Goal: Task Accomplishment & Management: Use online tool/utility

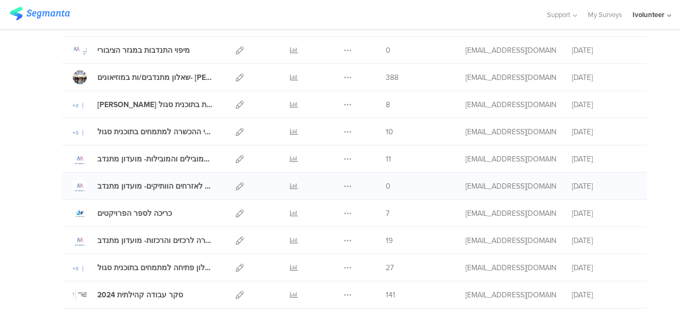
scroll to position [213, 0]
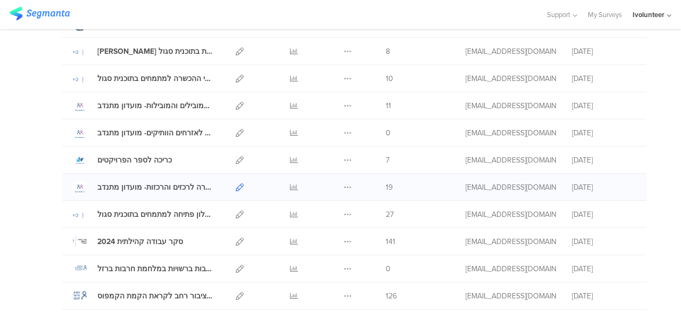
click at [236, 184] on icon at bounding box center [240, 187] width 8 height 8
click at [146, 136] on div "שאלון לפני ההכשרה לאזרחים הוותיקים- מועדון מתנדב" at bounding box center [154, 132] width 115 height 11
click at [236, 129] on icon at bounding box center [240, 133] width 8 height 8
click at [344, 132] on icon at bounding box center [348, 133] width 8 height 8
click at [332, 155] on button "Duplicate" at bounding box center [327, 159] width 59 height 19
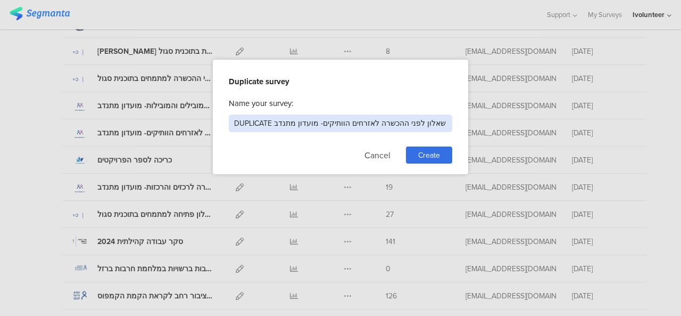
drag, startPoint x: 369, startPoint y: 125, endPoint x: 358, endPoint y: 125, distance: 11.7
click at [358, 125] on input "DUPLICATE שאלון לפני ההכשרה לאזרחים הוותיקים- מועדון מתנדב" at bounding box center [341, 123] width 224 height 18
click at [321, 121] on input "DUPLICATE שאלון לפני ההכשרה לאזרחים הוותיקים- מועדון מתנדב" at bounding box center [341, 123] width 224 height 18
click at [374, 125] on input "DUPLICATE שאלון לפני ההכשרה לאזרחים הוותיקים- מועדון מתנדב" at bounding box center [341, 123] width 224 height 18
drag, startPoint x: 318, startPoint y: 123, endPoint x: 365, endPoint y: 125, distance: 46.9
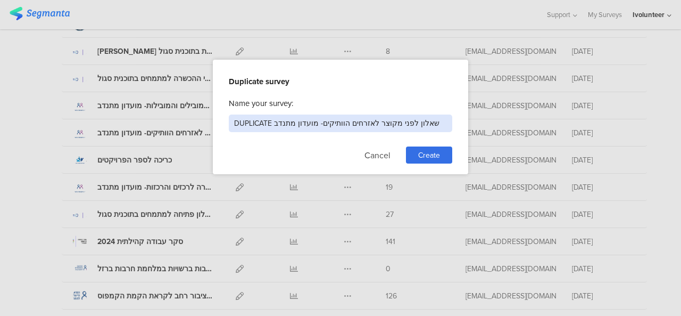
click at [365, 125] on input "DUPLICATE שאלון לפני מקוצר לאזרחים הוותיקים- מועדון מתנדב" at bounding box center [341, 123] width 224 height 18
drag, startPoint x: 274, startPoint y: 125, endPoint x: 235, endPoint y: 125, distance: 38.3
click at [235, 125] on input "DUPLICATE שאלון לפני מקוצר למובילים- מועדון מתנדב" at bounding box center [341, 123] width 224 height 18
drag, startPoint x: 360, startPoint y: 129, endPoint x: 278, endPoint y: 126, distance: 81.5
click at [278, 126] on input "שאלון לפני מקוצר למובילים- מועדון מתנדב" at bounding box center [341, 123] width 224 height 18
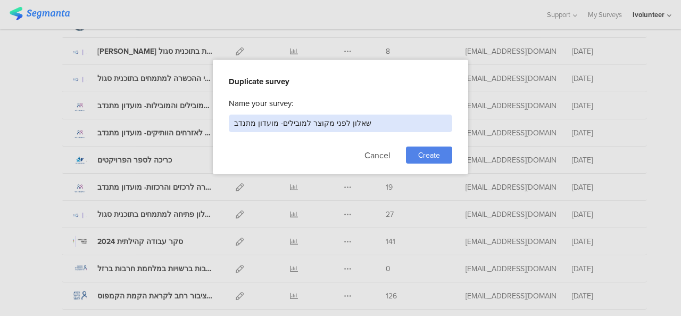
type input "שאלון לפני מקוצר למובילים- מועדון מתנדב"
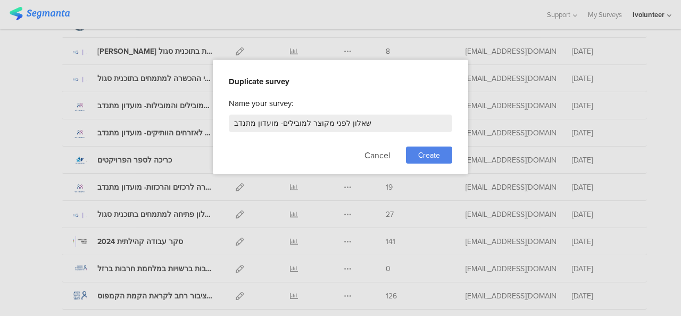
click at [421, 153] on span "Create" at bounding box center [429, 155] width 22 height 11
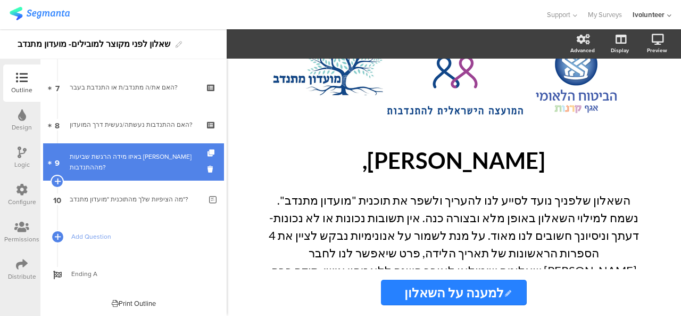
scroll to position [150, 0]
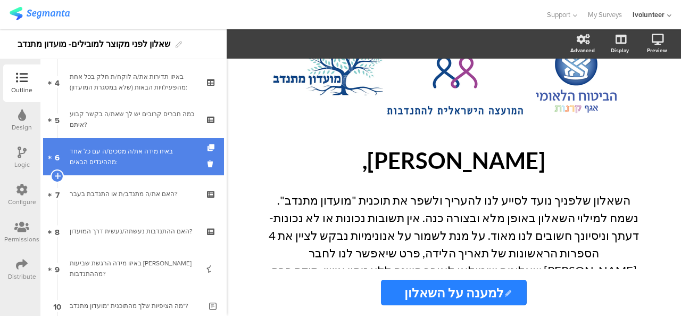
click at [138, 165] on div "באיזו מידה את/ה מסכים/ה עם כל אחד מההיגדים הבאים:" at bounding box center [133, 156] width 127 height 21
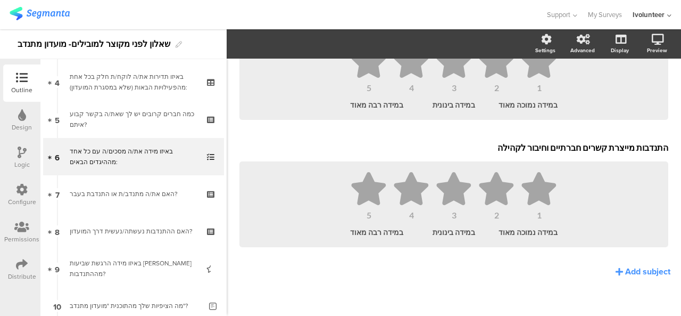
scroll to position [1084, 0]
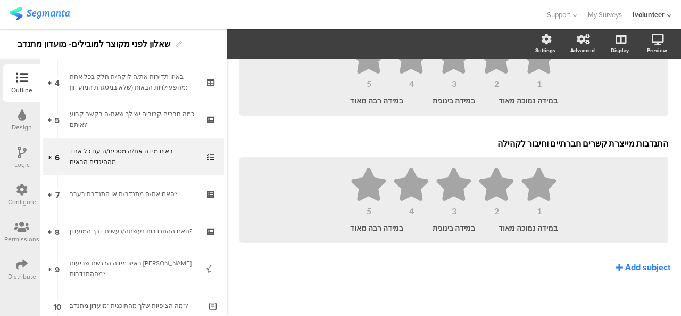
click at [626, 266] on div "Add subject" at bounding box center [648, 267] width 45 height 12
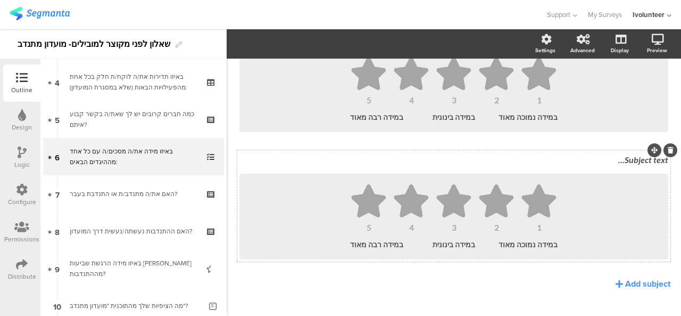
click at [605, 163] on div "Subject text..." at bounding box center [454, 159] width 429 height 10
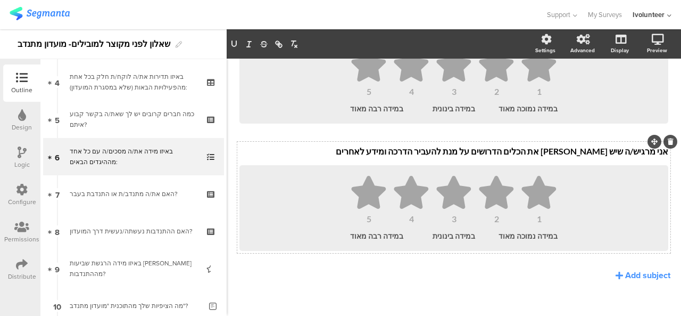
scroll to position [1212, 0]
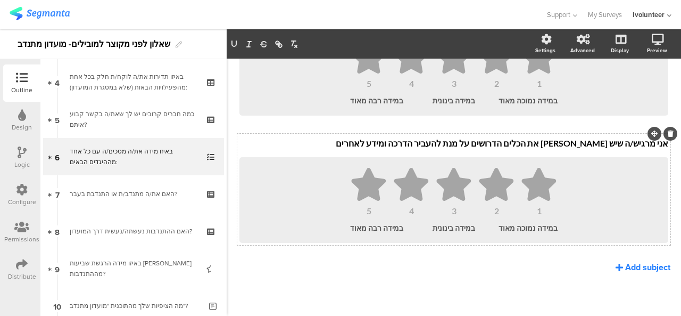
click at [616, 265] on icon at bounding box center [619, 267] width 7 height 9
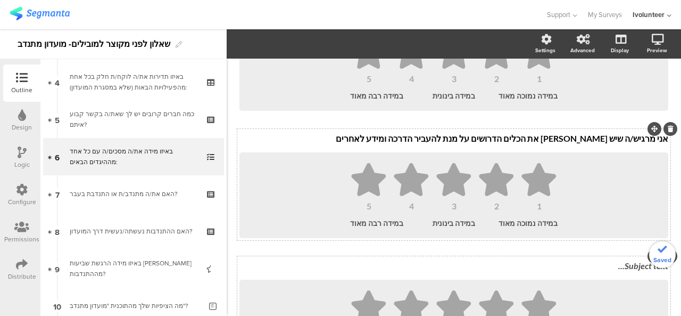
click at [611, 272] on div "Subject text..." at bounding box center [454, 266] width 434 height 17
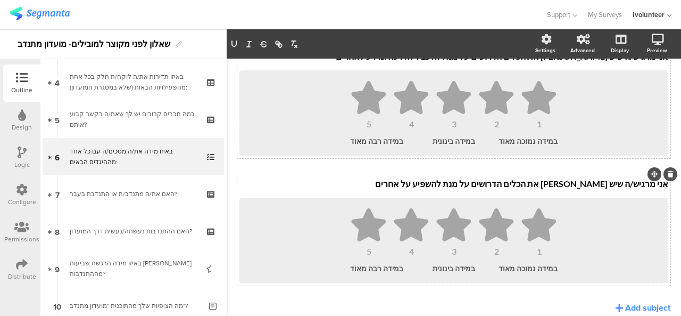
scroll to position [1310, 0]
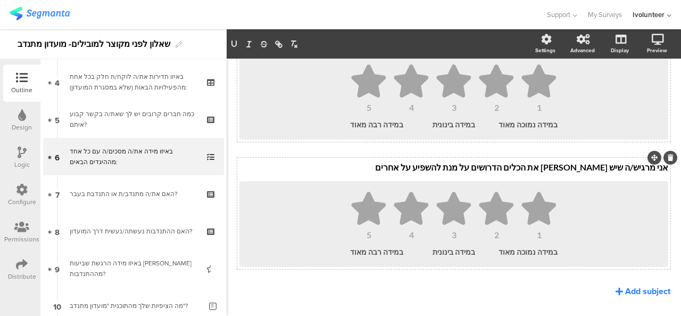
click at [645, 297] on div "Add subject" at bounding box center [648, 291] width 45 height 12
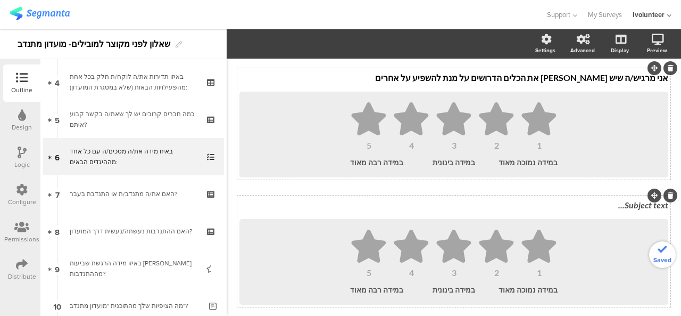
scroll to position [1417, 0]
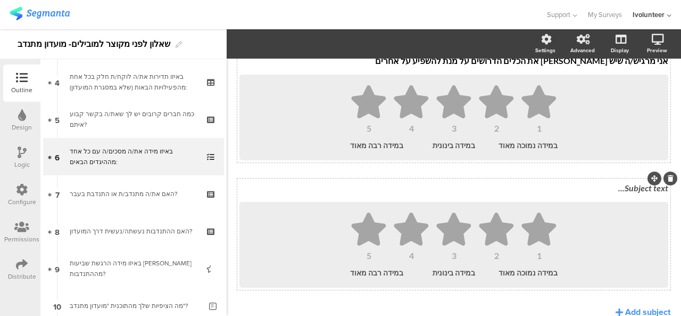
click at [612, 192] on div "Subject text..." at bounding box center [454, 188] width 429 height 10
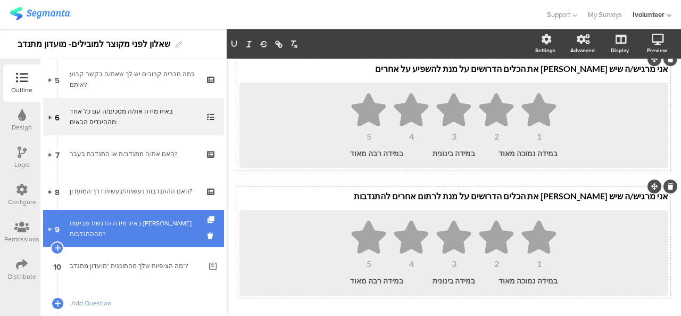
scroll to position [257, 0]
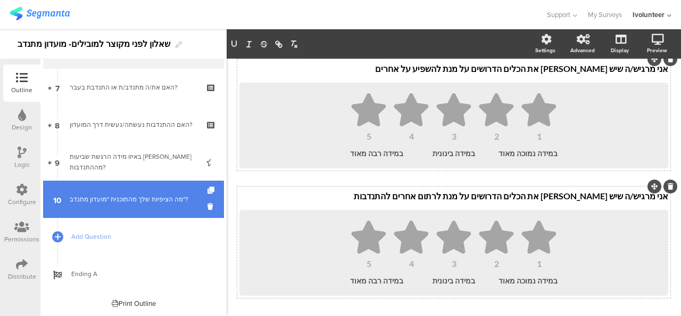
click at [113, 204] on link "10 מה הציפיות שלך מהתוכנית "מועדון מתנדב"?" at bounding box center [133, 198] width 181 height 37
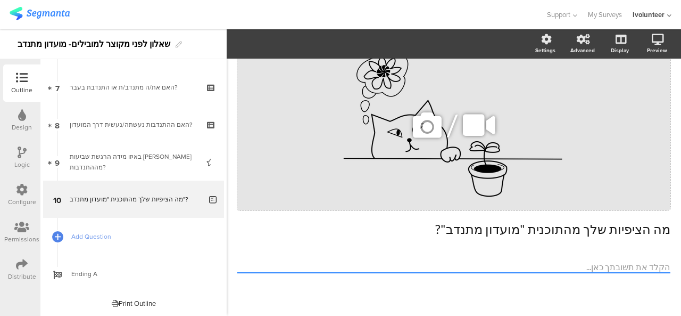
scroll to position [64, 0]
click at [475, 231] on p "מה הציפיות שלך מהתוכנית "מועדון מתנדב"?" at bounding box center [453, 229] width 433 height 16
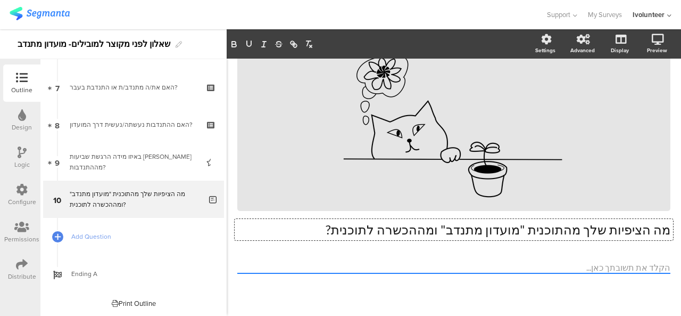
click at [17, 265] on icon at bounding box center [22, 264] width 12 height 12
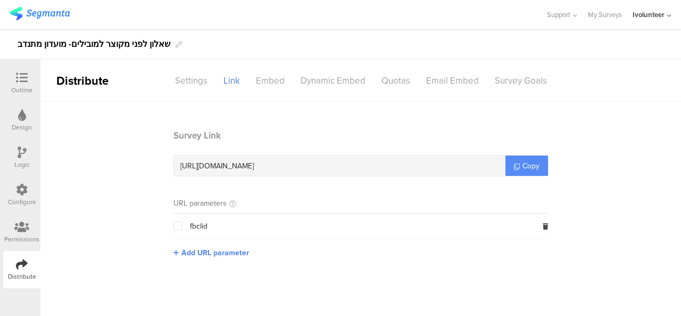
click at [515, 166] on icon at bounding box center [517, 166] width 6 height 6
click at [604, 11] on link "My Surveys" at bounding box center [605, 14] width 34 height 29
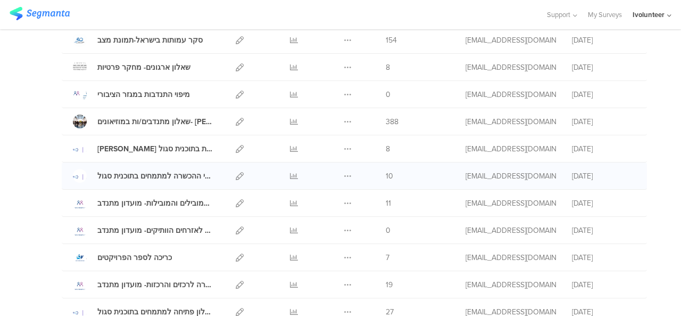
scroll to position [160, 0]
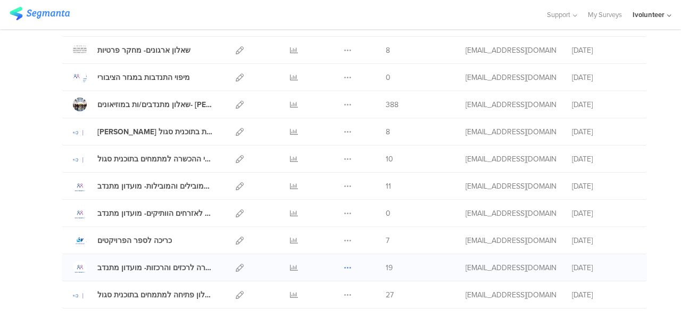
click at [344, 265] on icon at bounding box center [348, 268] width 8 height 8
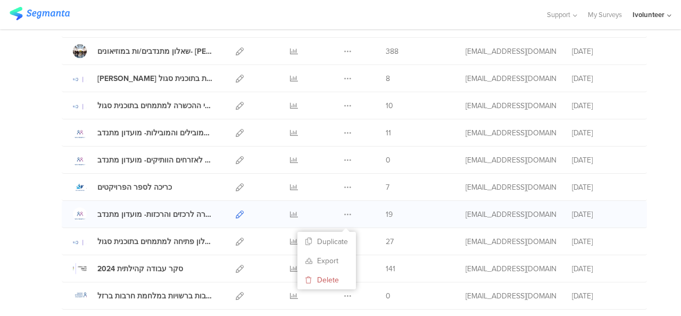
click at [236, 212] on icon at bounding box center [240, 214] width 8 height 8
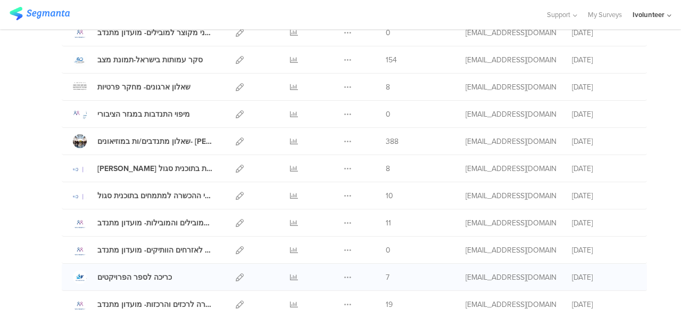
scroll to position [106, 0]
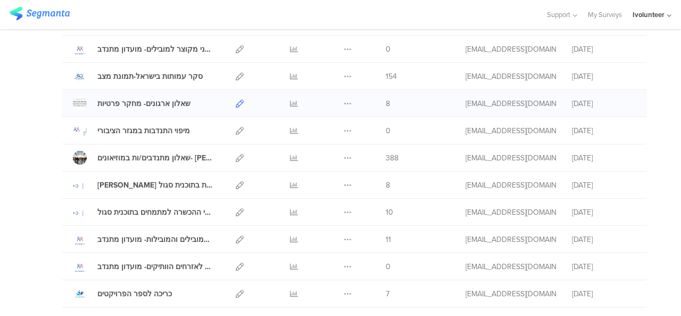
click at [236, 103] on icon at bounding box center [240, 104] width 8 height 8
click at [291, 102] on div at bounding box center [294, 103] width 32 height 27
click at [290, 104] on icon at bounding box center [294, 104] width 8 height 8
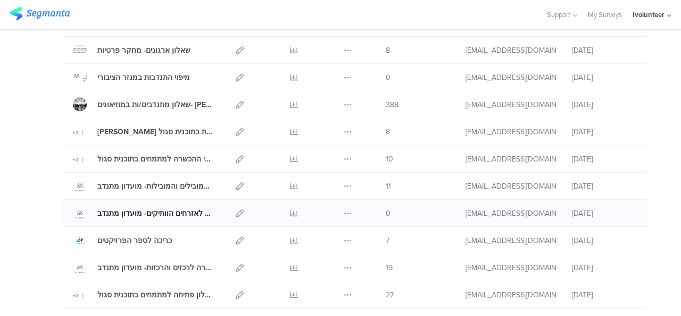
scroll to position [213, 0]
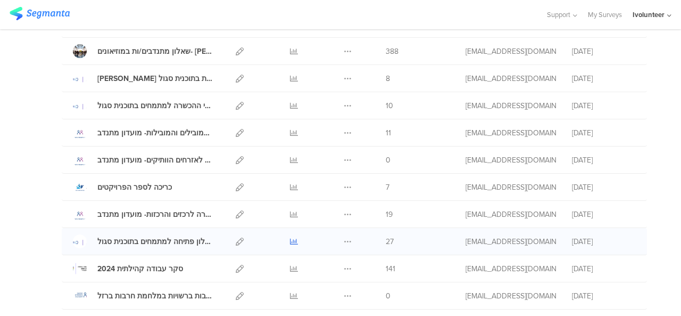
click at [290, 237] on icon at bounding box center [294, 241] width 8 height 8
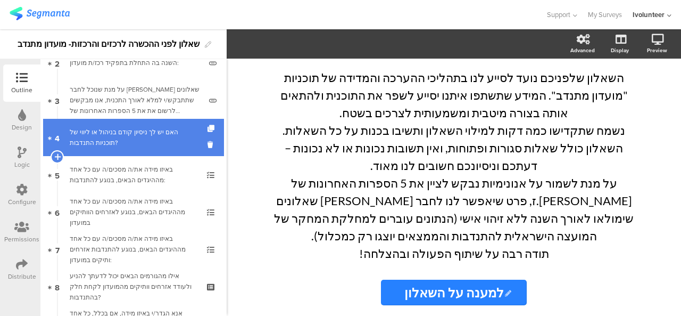
scroll to position [106, 0]
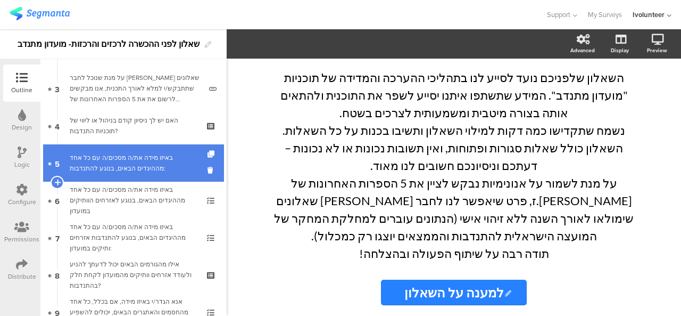
click at [160, 169] on div "באיזו מידה את/ה מסכים/ה עם כל אחד מההיגדים הבאים, בנוגע להתנדבות:" at bounding box center [133, 162] width 127 height 21
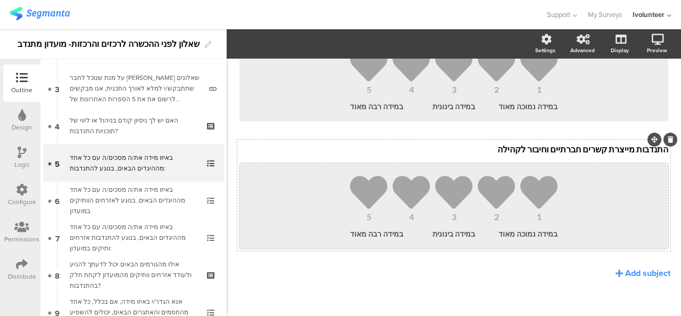
scroll to position [701, 0]
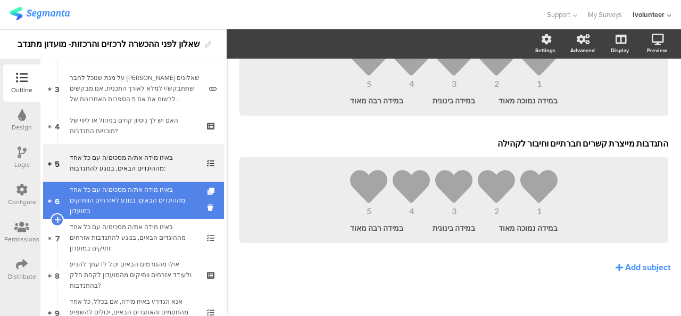
click at [164, 200] on div "באיזו מידה את/ה מסכים/ה עם כל אחד מההיגדים הבאים, בנוגע לאזרחים הוותיקים במועדון" at bounding box center [133, 200] width 127 height 32
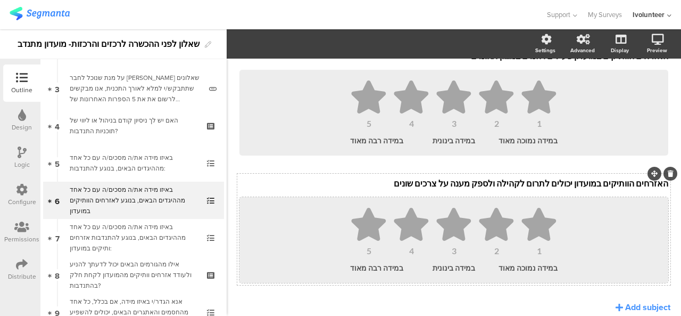
scroll to position [701, 0]
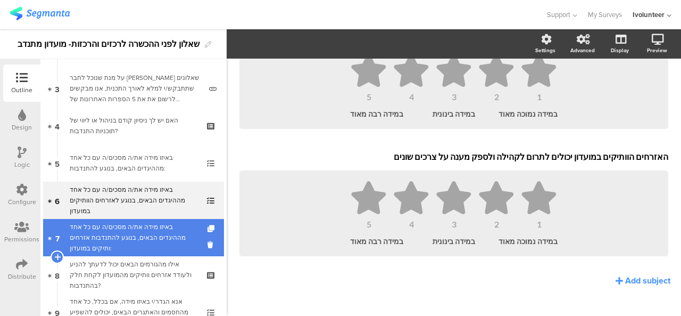
click at [130, 234] on div "באיזו מידה את/ה מסכים/ה עם כל אחד מההיגדים הבאים, בנוגע להתנדבות אזרחים ותיקים …" at bounding box center [133, 237] width 127 height 32
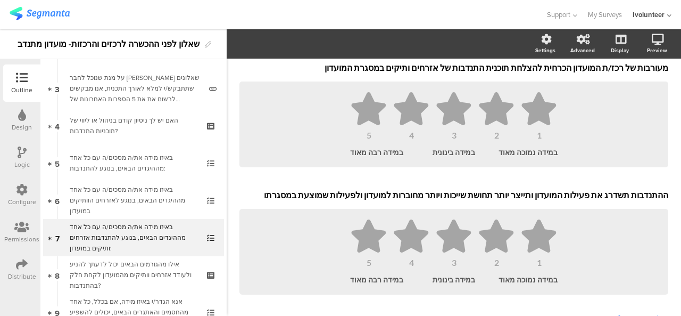
scroll to position [1212, 0]
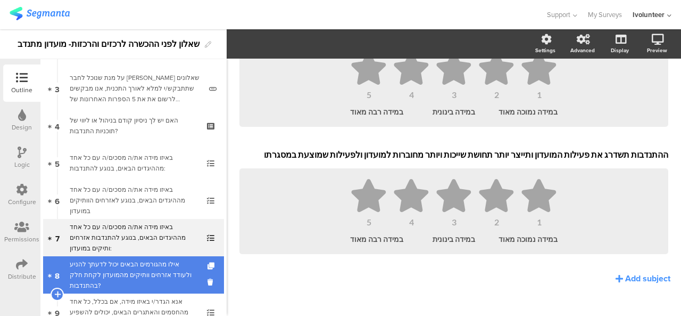
click at [139, 269] on div "אילו מהגורמים הבאים יכול לדעתך להניע ולעודד אזרחים וותיקים מהמועדון לקחת חלק בה…" at bounding box center [133, 275] width 127 height 32
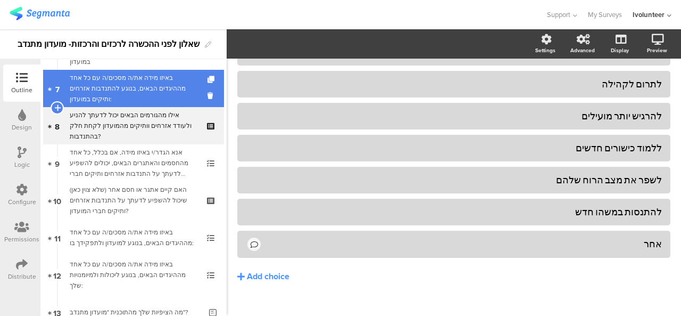
scroll to position [266, 0]
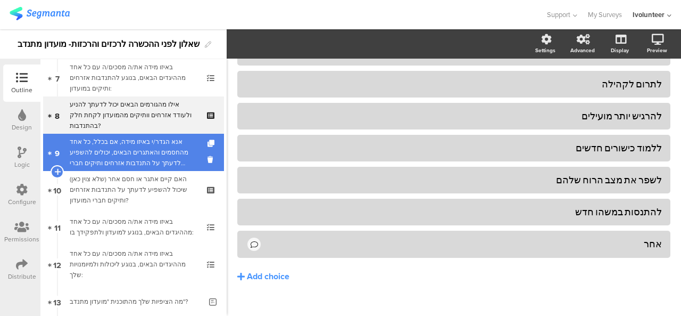
click at [134, 139] on div "אנא הגדר/י באיזו מידה, אם בכלל, כל אחד מהחסמים והאתגרים הבאים, יכולים להשפיע לד…" at bounding box center [133, 152] width 127 height 32
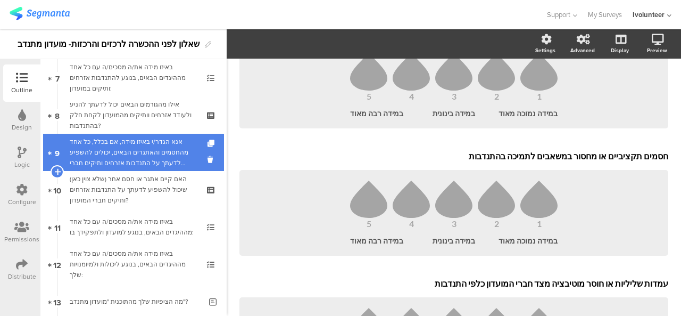
scroll to position [801, 0]
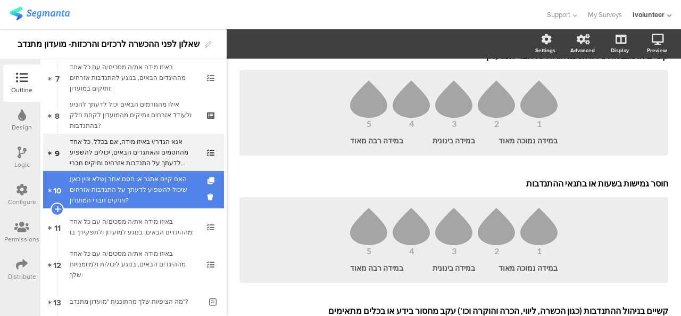
click at [127, 191] on div "האם קיים אתגר או חסם אחר (שלא צוין כאן) שיכול להשפיע לדעתך על התנדבות אזרחים ות…" at bounding box center [133, 190] width 127 height 32
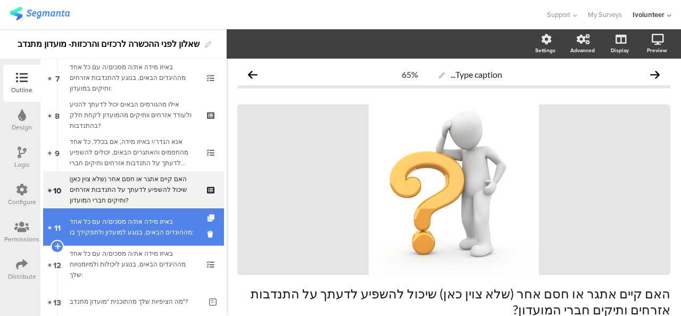
click at [146, 219] on div "באיזו מידה את/ה מסכים/ה עם כל אחד מההיגדים הבאים, בנוגע למועדון ולתפקידך בו:" at bounding box center [133, 226] width 127 height 21
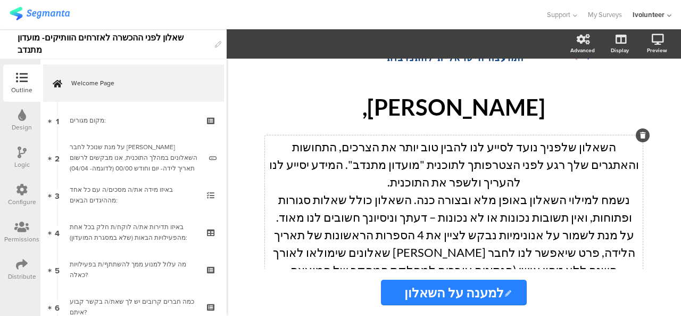
scroll to position [159, 0]
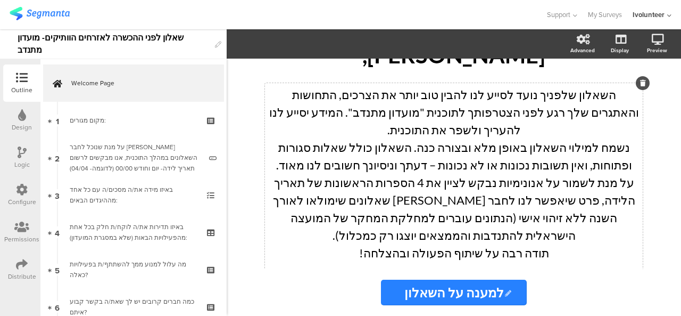
click at [372, 244] on p "תודה רבה על שיתוף הפעולה ובהצלחה!" at bounding box center [454, 253] width 373 height 18
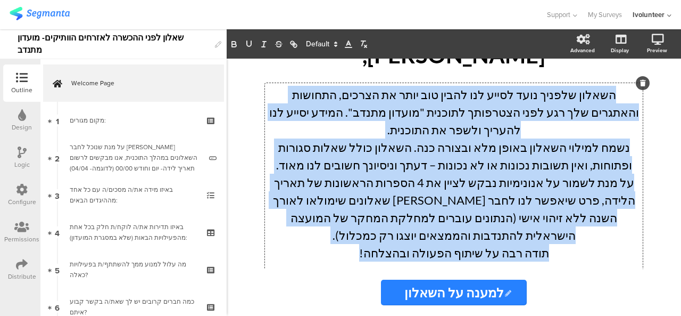
drag, startPoint x: 372, startPoint y: 217, endPoint x: 633, endPoint y: 88, distance: 290.5
click at [633, 88] on div "השאלון שלפניך נועד לסייע לנו להבין טוב יותר את הצרכים, התחושות והאתגרים שלך רגע…" at bounding box center [454, 182] width 373 height 193
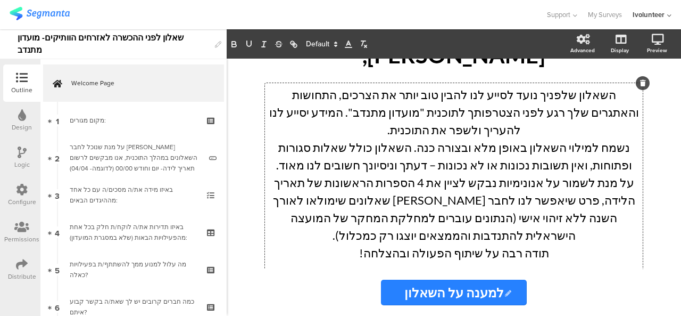
scroll to position [106, 0]
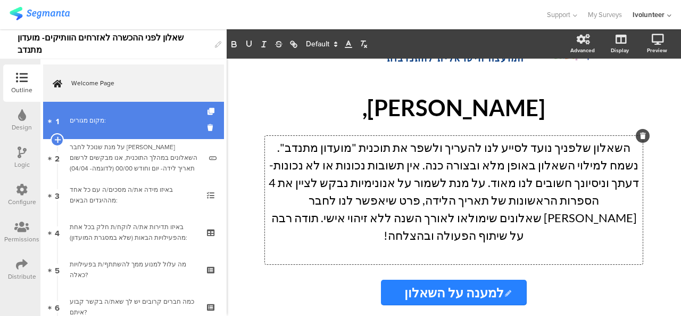
click at [136, 116] on div "מקום מגורים:" at bounding box center [133, 120] width 127 height 11
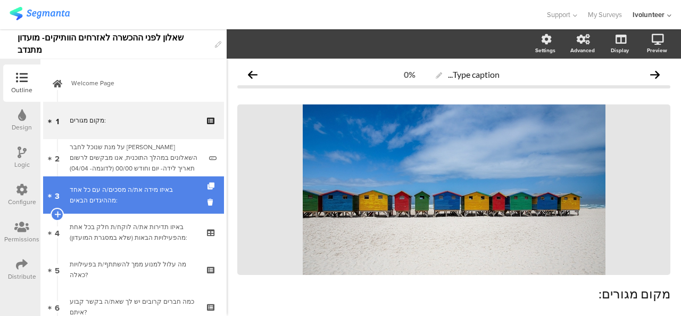
click at [142, 200] on div "באיזו מידה את/ה מסכים/ה עם כל אחד מההיגדים הבאים:" at bounding box center [133, 194] width 127 height 21
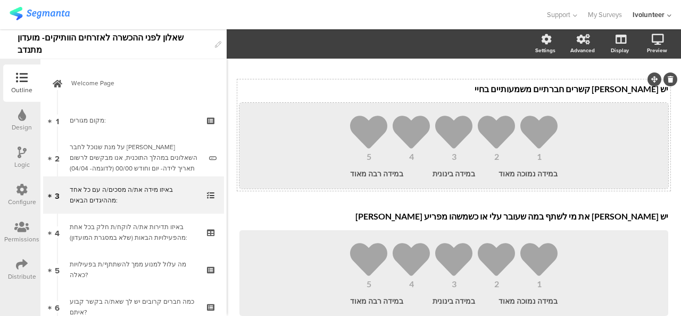
scroll to position [220, 0]
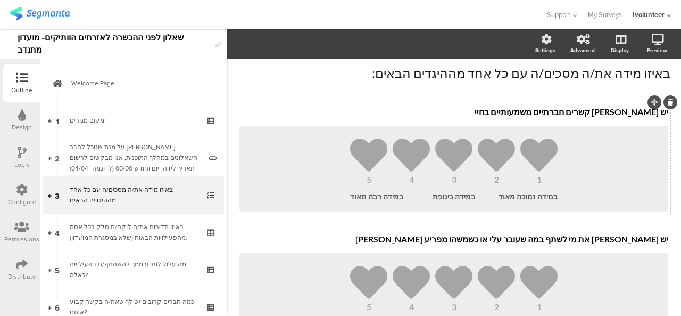
click at [532, 108] on p "יש לי קשרים חברתיים משמעותיים בחיי" at bounding box center [454, 111] width 429 height 11
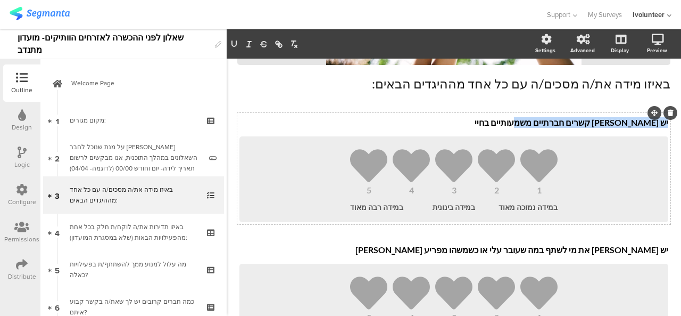
drag, startPoint x: 538, startPoint y: 122, endPoint x: 662, endPoint y: 126, distance: 124.1
click at [662, 126] on div "יש לי קשרים חברתיים משמעותיים בחיי יש לי קשרים חברתיים משמעותיים בחיי יש לי קשר…" at bounding box center [454, 122] width 434 height 17
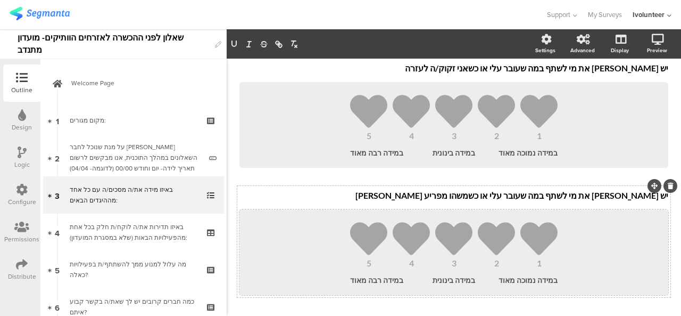
scroll to position [316, 0]
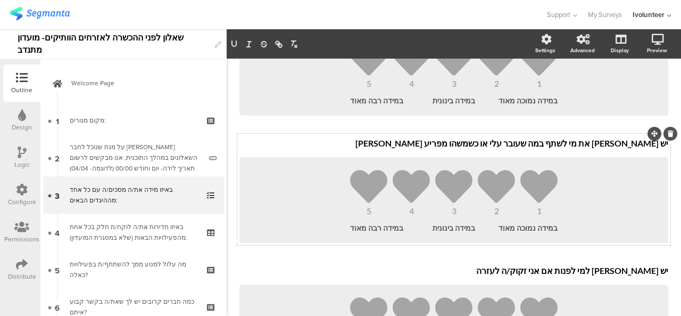
click at [483, 146] on p "יש לי את מי לשתף במה שעובר עלי או כשמשהו מפריע לי" at bounding box center [454, 143] width 429 height 11
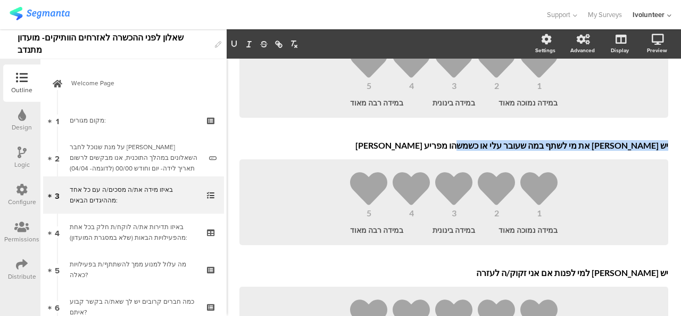
drag, startPoint x: 483, startPoint y: 146, endPoint x: 674, endPoint y: 141, distance: 190.7
click at [674, 141] on div "Settings Advanced Display Preview Type caption... 16%" at bounding box center [454, 172] width 455 height 286
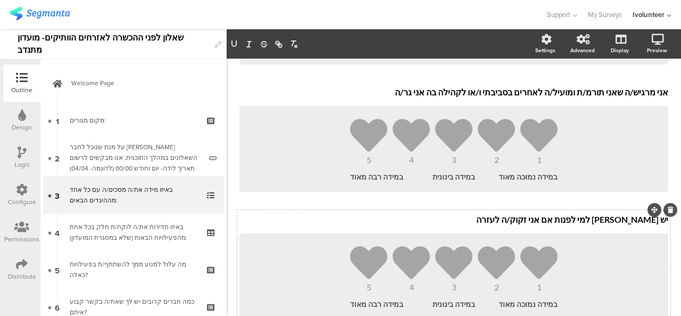
scroll to position [365, 0]
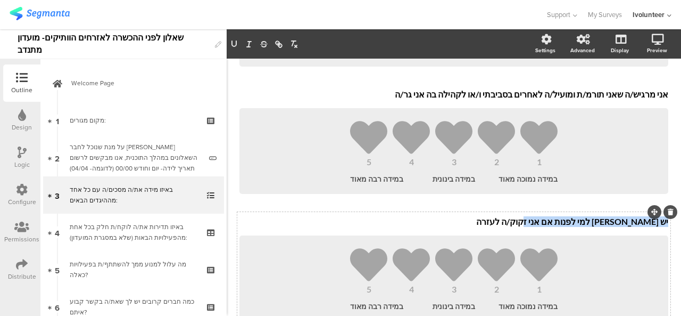
drag, startPoint x: 544, startPoint y: 222, endPoint x: 660, endPoint y: 223, distance: 116.1
click at [660, 223] on div "יש לי למי לפנות אם אני זקוק/ה לעזרה יש לי למי לפנות אם אני זקוק/ה לעזרה יש לי ל…" at bounding box center [454, 221] width 434 height 17
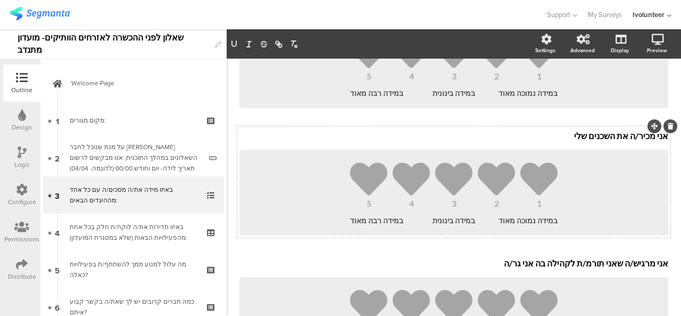
scroll to position [576, 0]
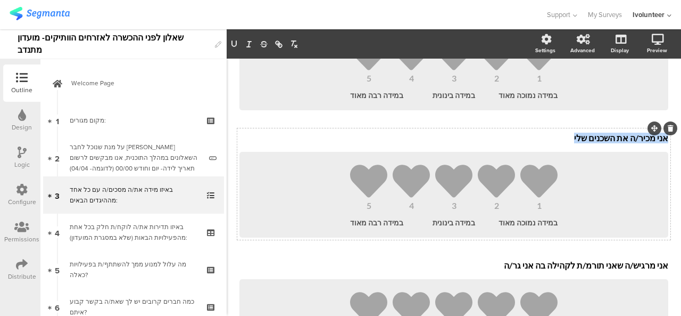
drag, startPoint x: 565, startPoint y: 138, endPoint x: 660, endPoint y: 140, distance: 94.8
click at [660, 140] on div "אני מכיר/ה את השכנים שלי אני מכיר/ה את השכנים שלי אני מכיר/ה את השכנים שלי" at bounding box center [454, 138] width 434 height 17
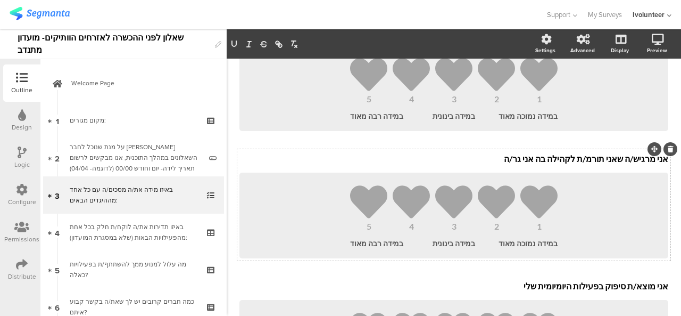
scroll to position [680, 0]
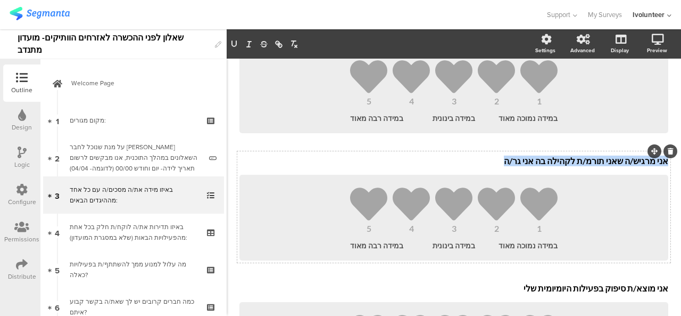
drag, startPoint x: 512, startPoint y: 165, endPoint x: 519, endPoint y: 167, distance: 6.7
click at [519, 167] on div "אני מרגיש/ה שאני תורמ/ת לקהילה בה אני גר/ה אני מרגיש/ה שאני תורמ/ת לקהילה בה אנ…" at bounding box center [454, 161] width 434 height 17
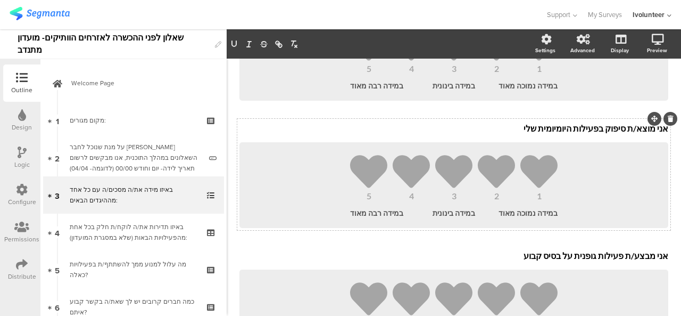
scroll to position [838, 0]
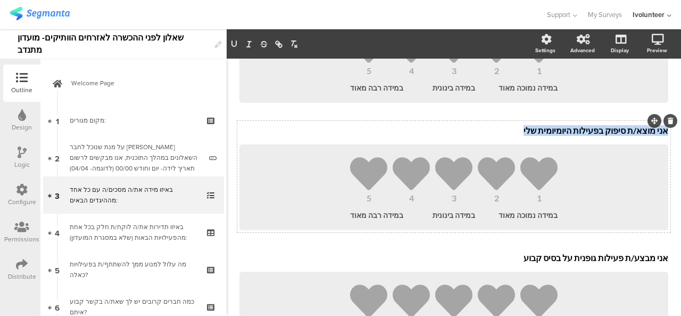
drag, startPoint x: 528, startPoint y: 135, endPoint x: 662, endPoint y: 131, distance: 134.8
click at [662, 131] on div "אני מוצא/ת סיפוק בפעילות היומיומית שלי אני מוצא/ת סיפוק בפעילות היומיומית שלי א…" at bounding box center [454, 130] width 434 height 17
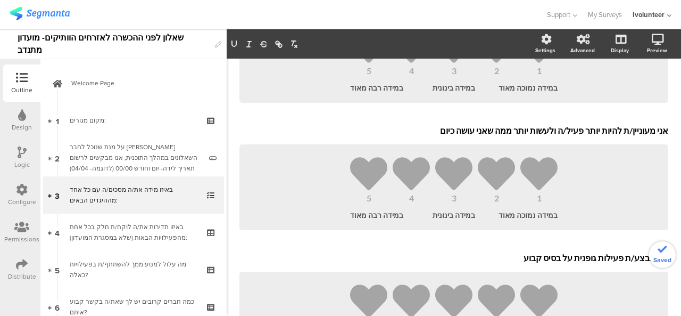
scroll to position [945, 0]
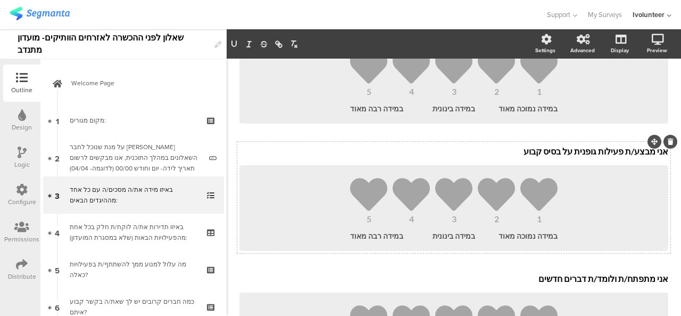
click at [668, 144] on icon at bounding box center [671, 141] width 6 height 6
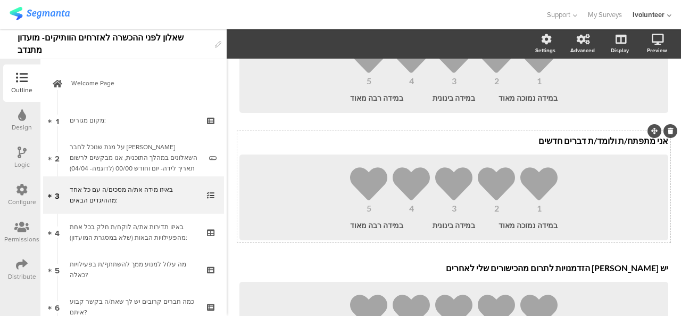
click at [668, 134] on icon at bounding box center [671, 131] width 6 height 6
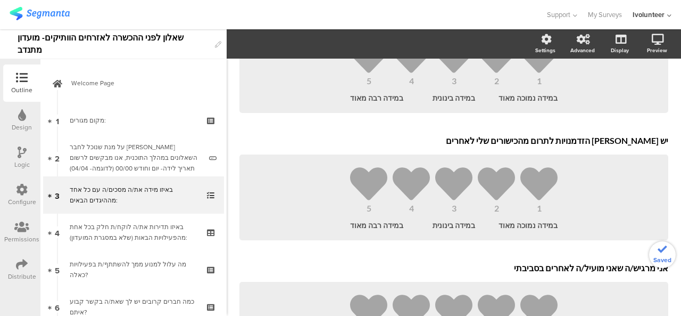
click at [0, 0] on icon at bounding box center [0, 0] width 0 height 0
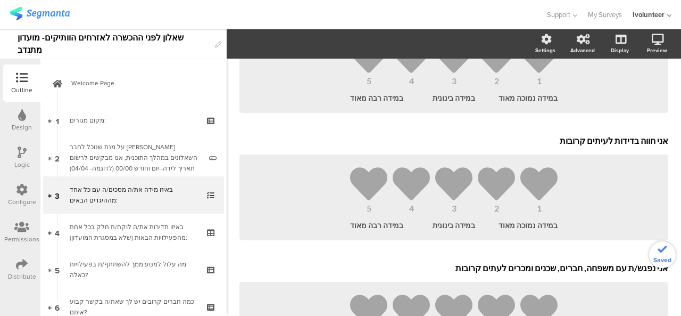
click at [0, 0] on icon at bounding box center [0, 0] width 0 height 0
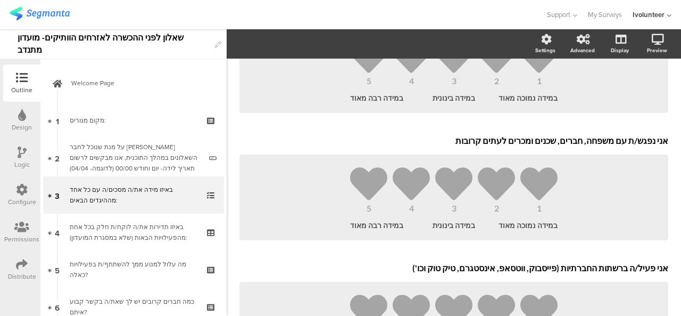
click at [0, 0] on icon at bounding box center [0, 0] width 0 height 0
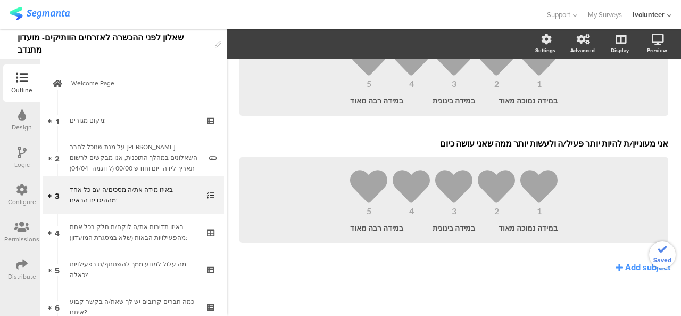
click at [0, 0] on icon at bounding box center [0, 0] width 0 height 0
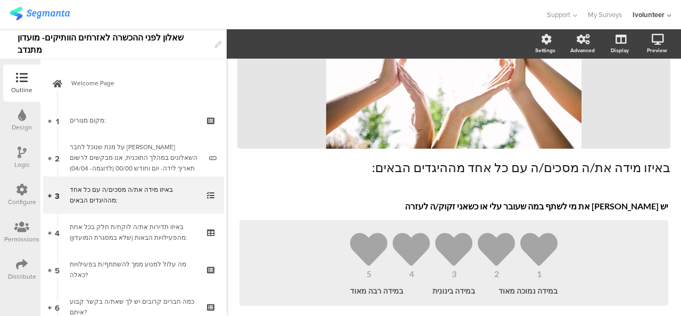
scroll to position [213, 0]
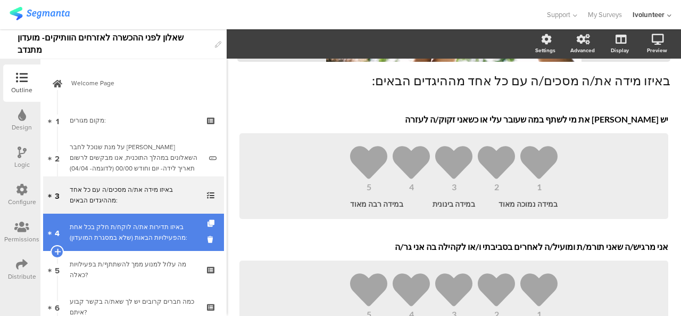
click at [115, 237] on div "באיזו תדירות את/ה לוקח/ת חלק בכל אחת מהפעילויות הבאות (שלא במסגרת המועדון):" at bounding box center [133, 231] width 127 height 21
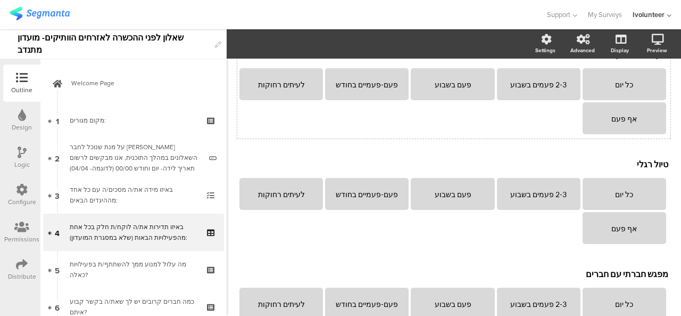
scroll to position [188, 0]
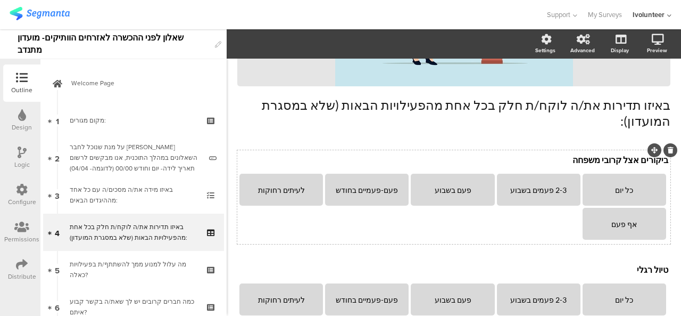
click at [574, 150] on div "ביקורים אצל קרובי משפחה ביקורים אצל קרובי משפחה כל יום 2-3 פעמים בשבוע פעם בשבו…" at bounding box center [453, 197] width 433 height 94
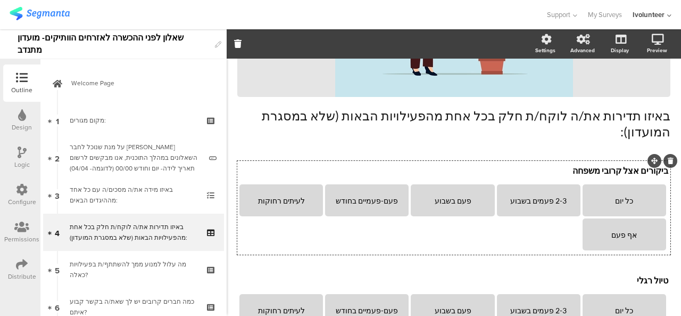
click at [557, 165] on p "ביקורים אצל קרובי משפחה" at bounding box center [454, 170] width 429 height 11
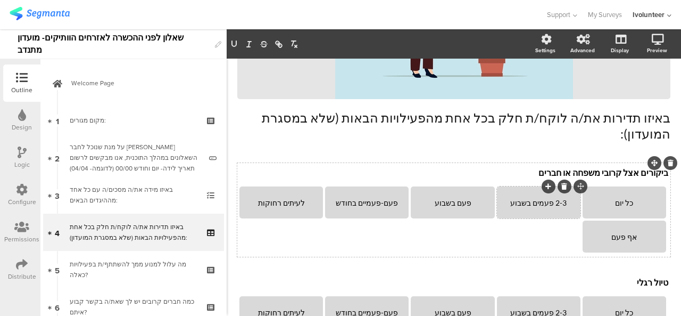
click at [543, 198] on div "2-3 פעמים בשבוע" at bounding box center [539, 202] width 80 height 9
click at [432, 198] on div "פעם בשבוע" at bounding box center [453, 202] width 80 height 9
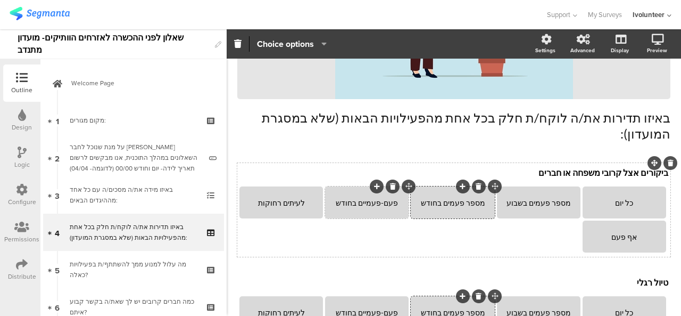
click at [391, 183] on icon at bounding box center [393, 186] width 6 height 6
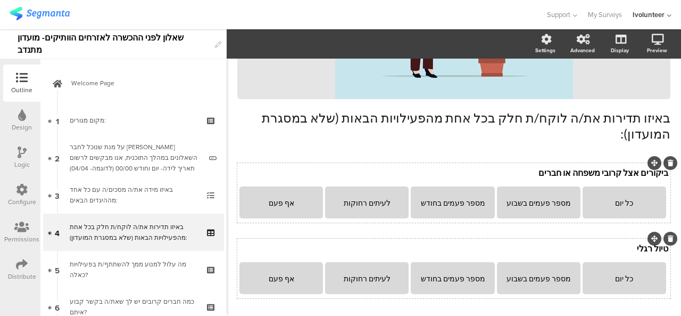
click at [629, 243] on p "טיול רגלי" at bounding box center [454, 248] width 429 height 11
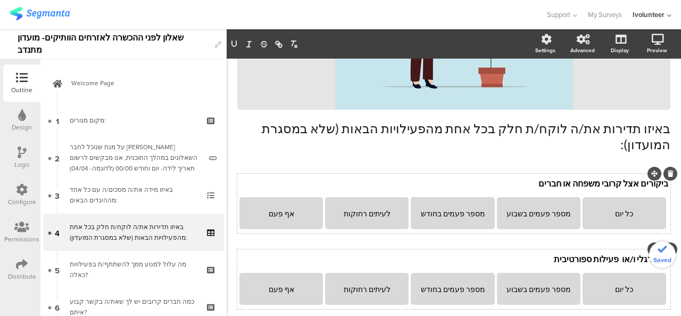
click at [613, 253] on p "טיול רגלי ו/או פעילות ספורטיבית" at bounding box center [454, 258] width 429 height 11
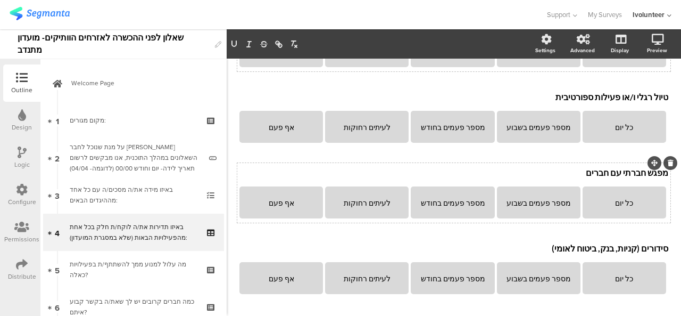
scroll to position [325, 0]
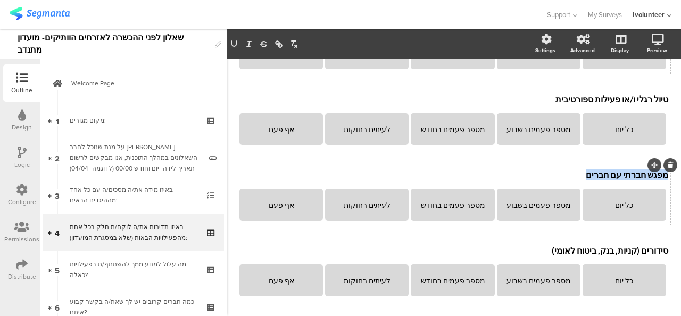
drag, startPoint x: 589, startPoint y: 160, endPoint x: 660, endPoint y: 159, distance: 70.3
click at [660, 167] on div "מפגש חברתי עם חברים מפגש חברתי עם חברים מפגש חברתי עם חברים" at bounding box center [454, 175] width 434 height 17
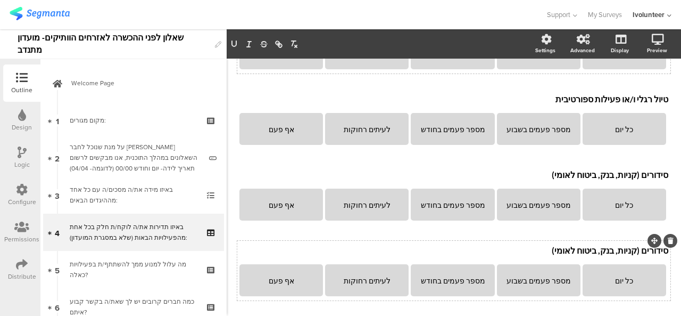
scroll to position [323, 0]
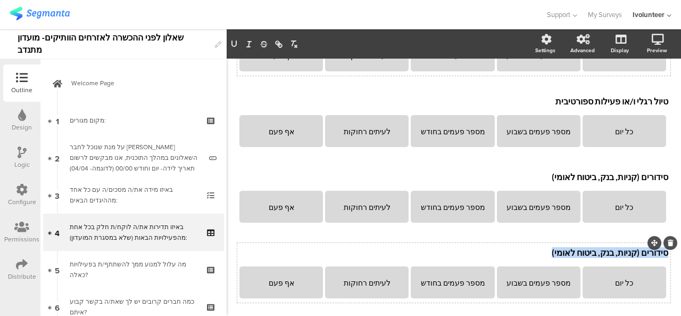
drag, startPoint x: 541, startPoint y: 236, endPoint x: 660, endPoint y: 236, distance: 118.2
click at [660, 244] on div "סידורים (קניות, בנק, ביטוח לאומי) סידורים (קניות, בנק, ביטוח לאומי) סידורים (קנ…" at bounding box center [454, 252] width 434 height 17
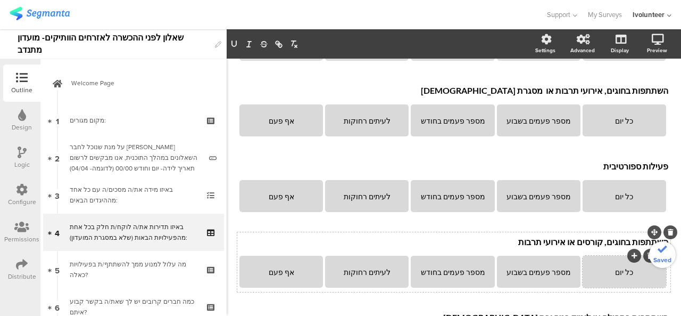
scroll to position [484, 0]
click at [664, 150] on div at bounding box center [671, 157] width 14 height 14
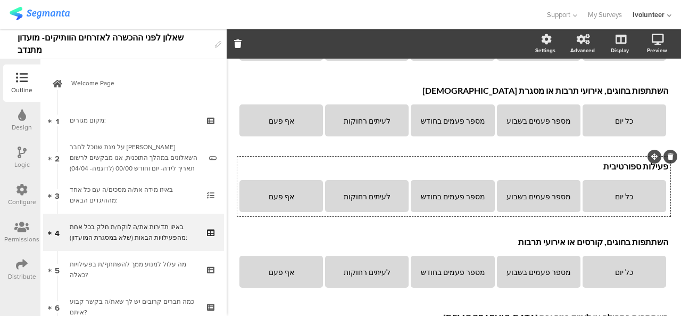
click at [668, 153] on icon at bounding box center [671, 156] width 6 height 6
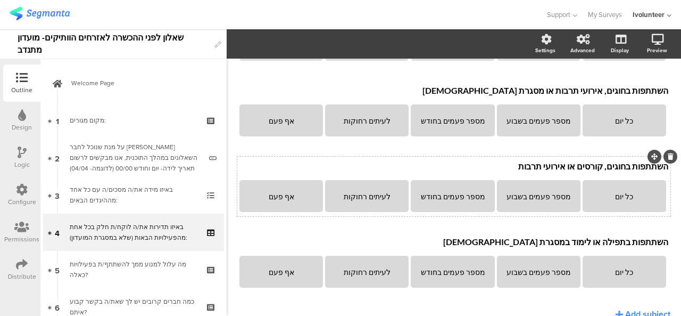
click at [668, 153] on icon at bounding box center [671, 156] width 6 height 6
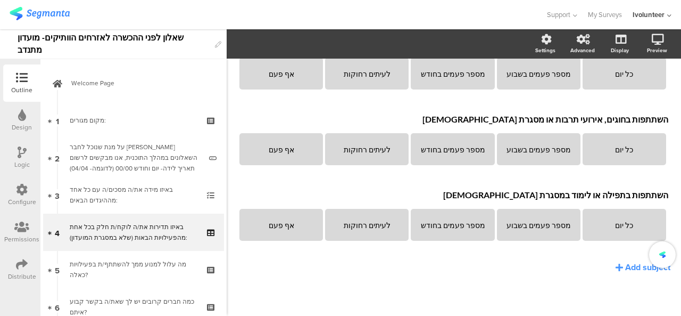
scroll to position [440, 0]
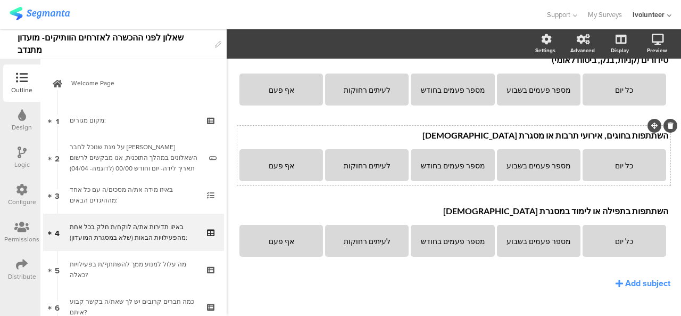
click at [668, 122] on icon at bounding box center [671, 125] width 6 height 6
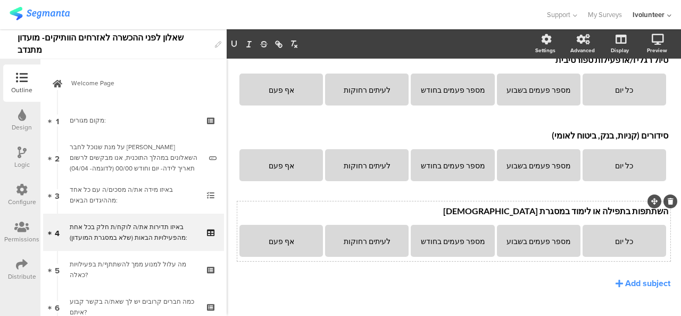
scroll to position [354, 0]
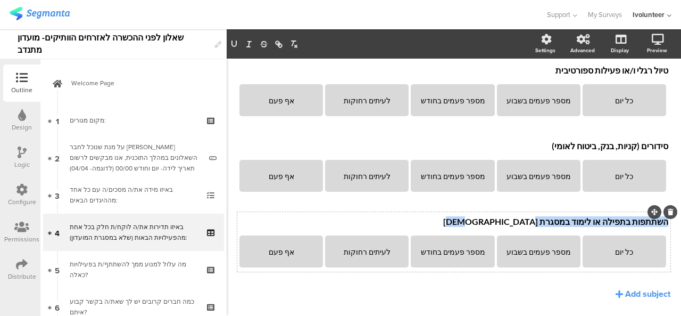
drag, startPoint x: 536, startPoint y: 195, endPoint x: 669, endPoint y: 198, distance: 133.7
click at [669, 212] on div "השתתפות בתפילה או לימוד במסגרת דתית השתתפות בתפילה או לימוד במסגרת דתית השתתפות…" at bounding box center [453, 242] width 433 height 60
click at [549, 213] on div "השתתפות בתפילה או לימוד במסגרת דתית השתתפות בתפילה או לימוד במסגרת דתית" at bounding box center [454, 221] width 434 height 17
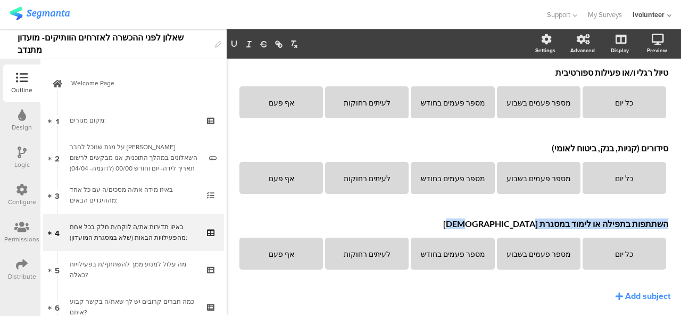
drag, startPoint x: 537, startPoint y: 207, endPoint x: 667, endPoint y: 207, distance: 129.9
click at [667, 207] on div "Type caption... 24% באיזו תדירות את/ה לוקח/ת חלק בכל אחת מהפעילויות הבאות (שלא …" at bounding box center [454, 25] width 455 height 637
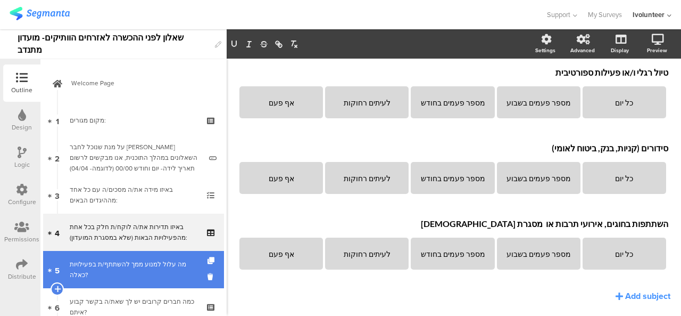
click at [132, 267] on div "מה עלול למנוע ממך להשתתף/ת בפעילויות כאלה?" at bounding box center [133, 269] width 127 height 21
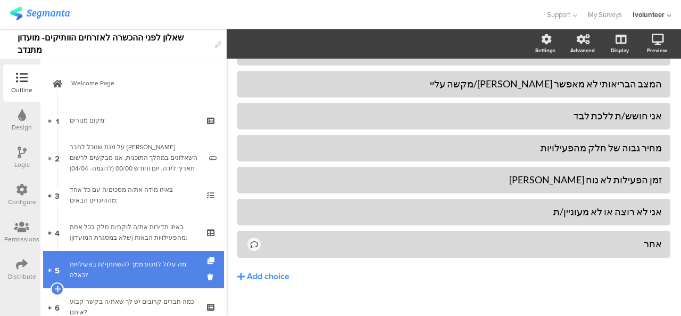
scroll to position [53, 0]
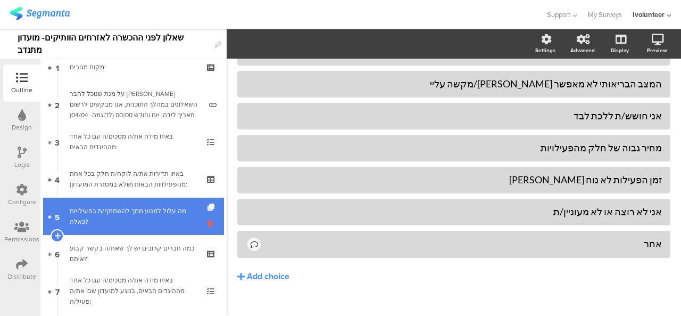
click at [208, 224] on icon at bounding box center [212, 223] width 9 height 10
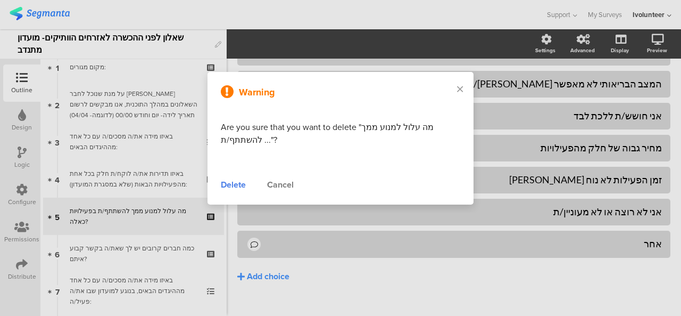
click at [243, 186] on div "Delete" at bounding box center [233, 184] width 25 height 13
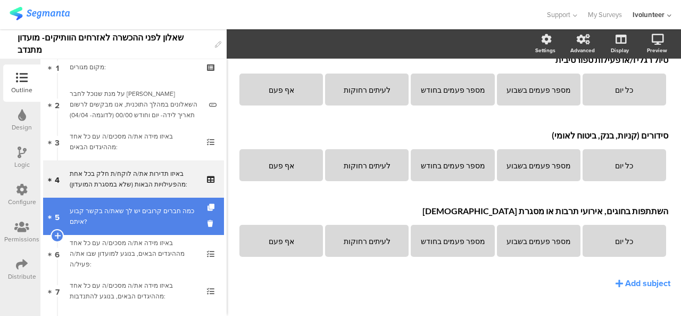
click at [167, 214] on div "כמה חברים קרובים יש לך שאת/ה בקשר קבוע איתם?" at bounding box center [133, 216] width 127 height 21
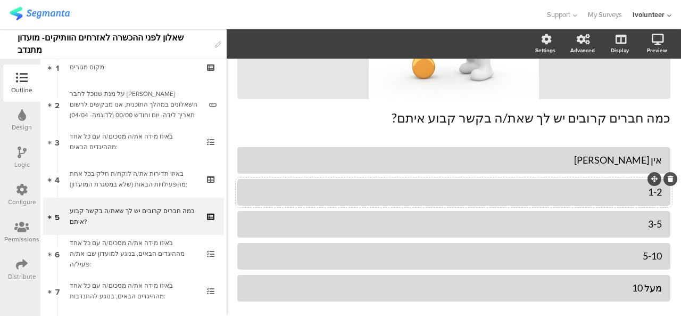
scroll to position [235, 0]
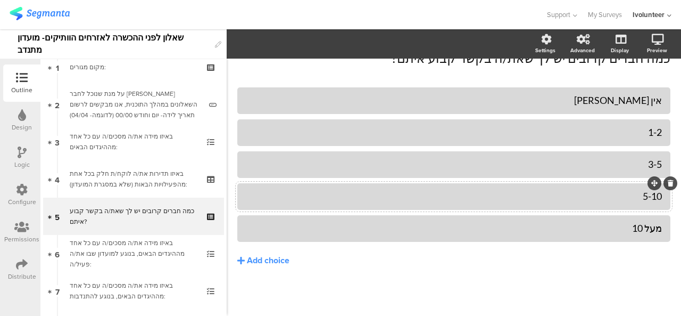
click at [668, 182] on icon at bounding box center [671, 183] width 6 height 6
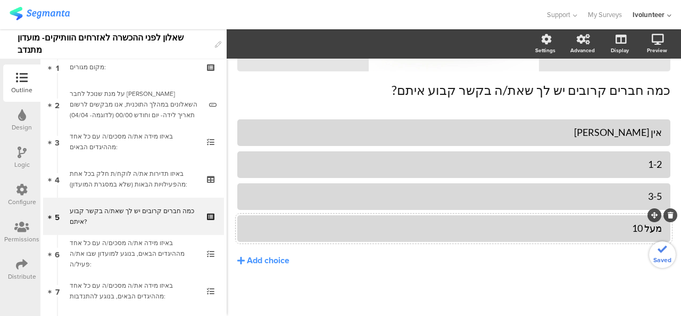
click at [618, 226] on div "מעל 10" at bounding box center [454, 228] width 416 height 12
drag, startPoint x: 628, startPoint y: 229, endPoint x: 638, endPoint y: 228, distance: 10.2
click at [638, 228] on div "מעל 10" at bounding box center [454, 228] width 416 height 12
click at [593, 265] on button "Add choice" at bounding box center [453, 260] width 433 height 27
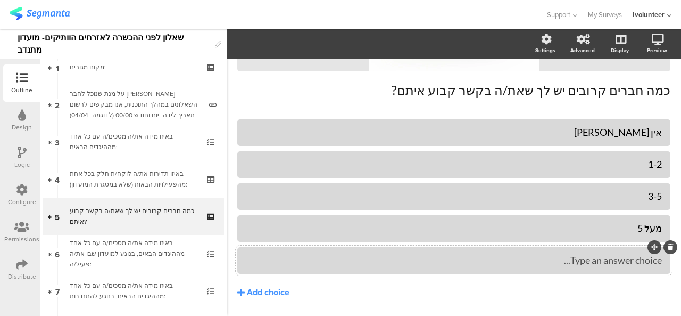
click at [664, 248] on div at bounding box center [671, 247] width 14 height 14
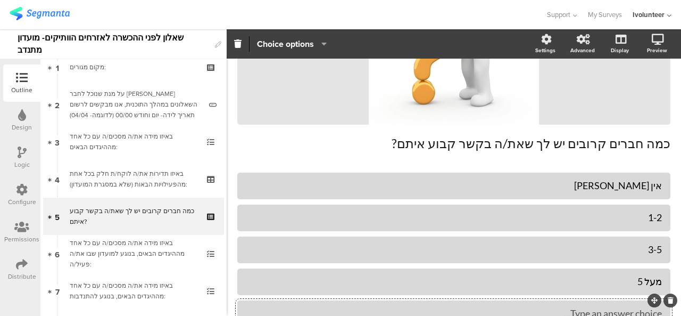
scroll to position [235, 0]
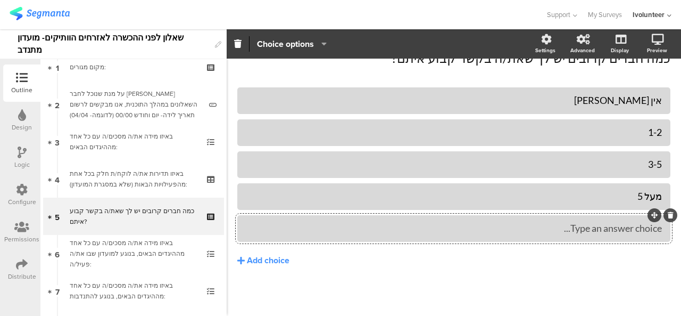
click at [668, 213] on icon at bounding box center [671, 215] width 6 height 6
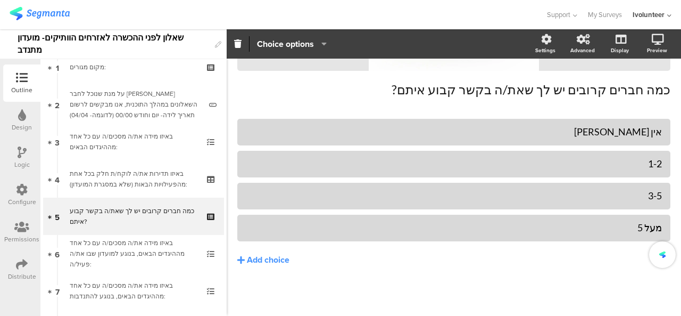
scroll to position [203, 0]
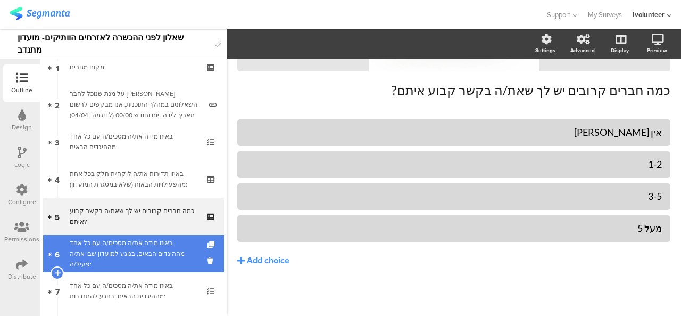
click at [146, 260] on div "באיזו מידה את/ה מסכים/ה עם כל אחד מההיגדים הבאים, בנוגע למועדון שבו את/ה פעיל/ה:" at bounding box center [133, 253] width 127 height 32
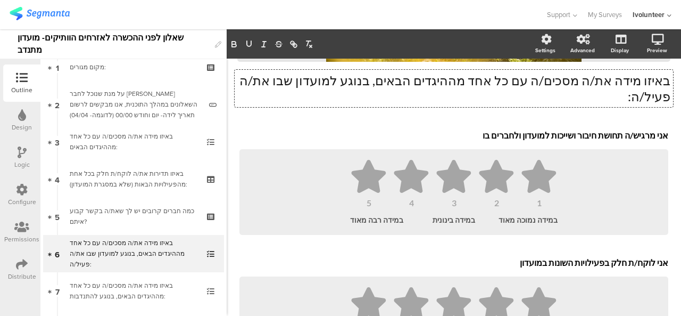
scroll to position [197, 0]
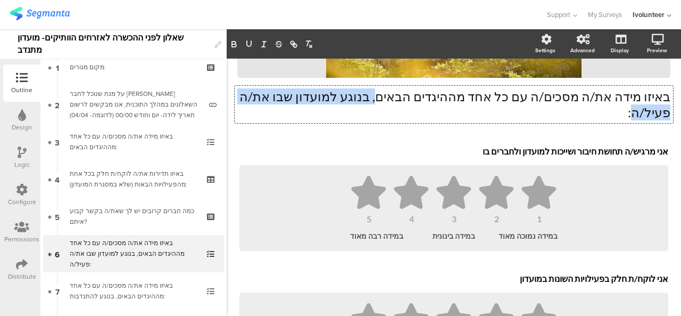
drag, startPoint x: 284, startPoint y: 79, endPoint x: 427, endPoint y: 96, distance: 143.6
click at [427, 96] on div "באיזו מידה את/ה מסכים/ה עם כל אחד מההיגדים הבאים, בנוגע למועדון שבו את/ה פעיל/ה…" at bounding box center [454, 104] width 439 height 37
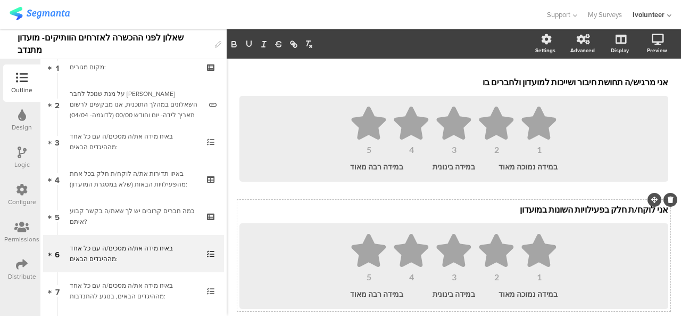
scroll to position [248, 0]
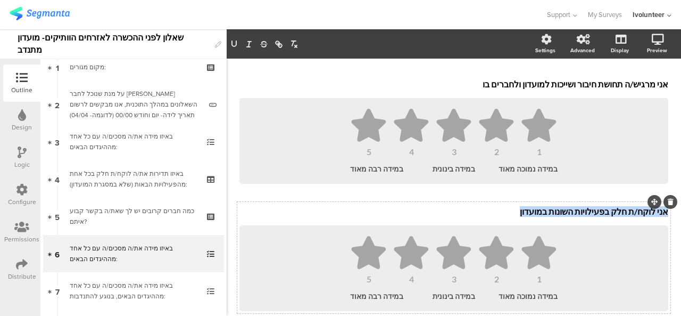
drag, startPoint x: 523, startPoint y: 213, endPoint x: 659, endPoint y: 216, distance: 136.3
click at [659, 216] on div "אני לוקח/ת חלק בפעילויות השונות במועדון אני לוקח/ת חלק בפעילויות השונות במועדון…" at bounding box center [454, 211] width 434 height 17
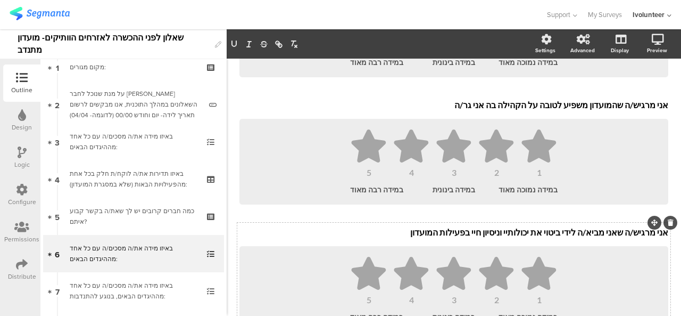
scroll to position [352, 0]
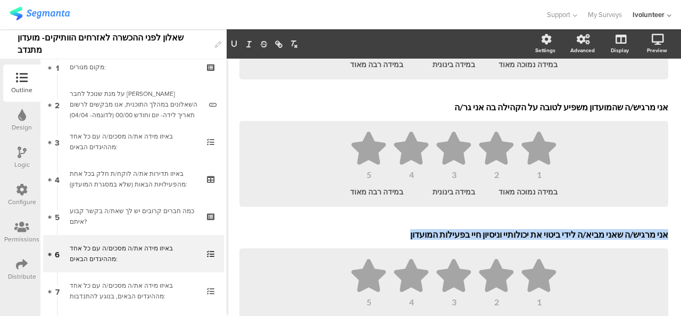
drag, startPoint x: 400, startPoint y: 234, endPoint x: 663, endPoint y: 233, distance: 263.5
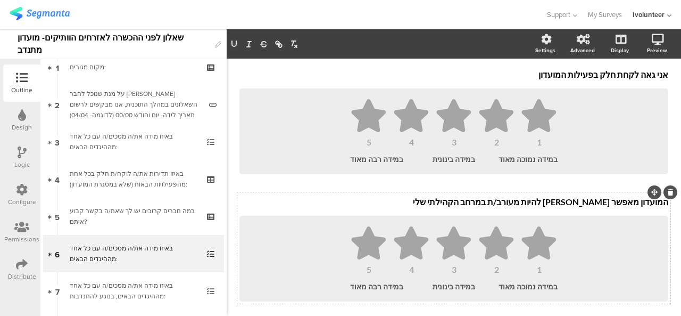
scroll to position [510, 0]
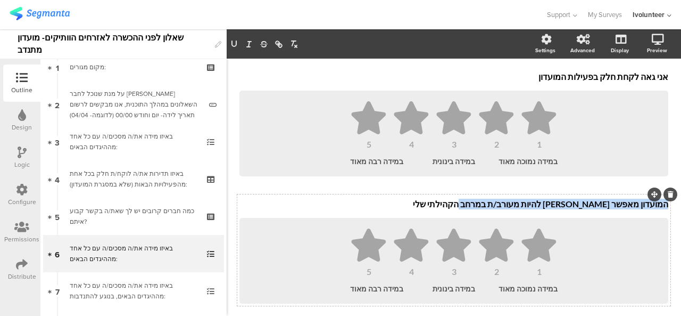
drag, startPoint x: 485, startPoint y: 208, endPoint x: 659, endPoint y: 211, distance: 173.6
click at [659, 211] on div "המועדון מאפשר לי להיות מעורב/ת במרחב הקהילתי שלי המועדון מאפשר לי להיות מעורב/ת…" at bounding box center [454, 204] width 434 height 17
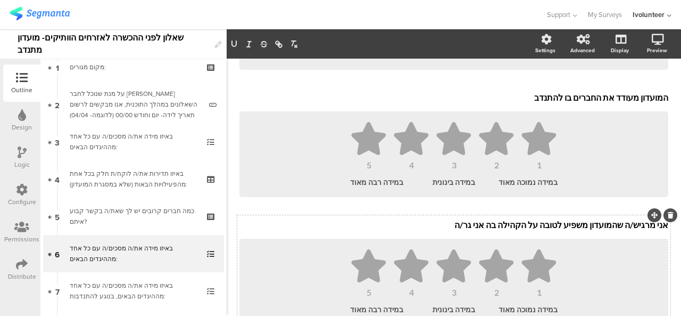
scroll to position [614, 0]
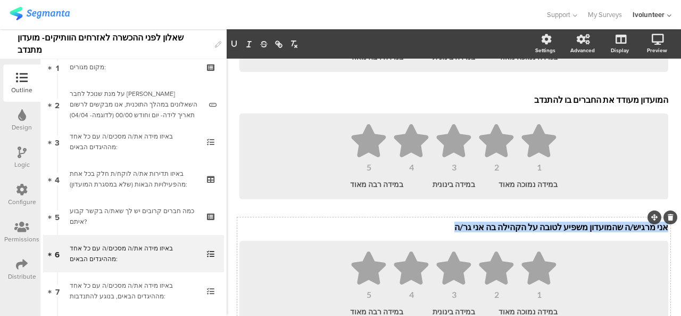
drag, startPoint x: 468, startPoint y: 229, endPoint x: 666, endPoint y: 220, distance: 197.7
click at [666, 220] on div "אני מרגיש/ה שהמועדון משפיע לטובה על הקהילה בה אני גר/ה אני מרגיש/ה שהמועדון משפ…" at bounding box center [453, 272] width 433 height 111
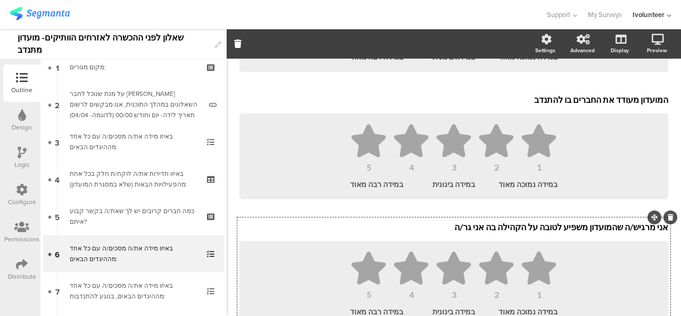
scroll to position [612, 0]
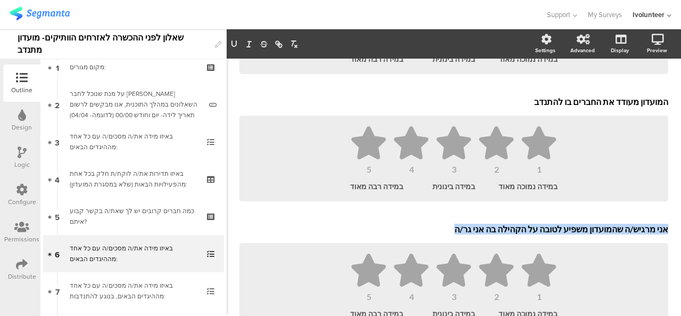
drag, startPoint x: 461, startPoint y: 234, endPoint x: 660, endPoint y: 236, distance: 198.6
click at [660, 236] on div "אני מרגיש/ה שהמועדון משפיע לטובה על הקהילה בה אני גר/ה אני מרגיש/ה שהמועדון משפ…" at bounding box center [454, 229] width 434 height 17
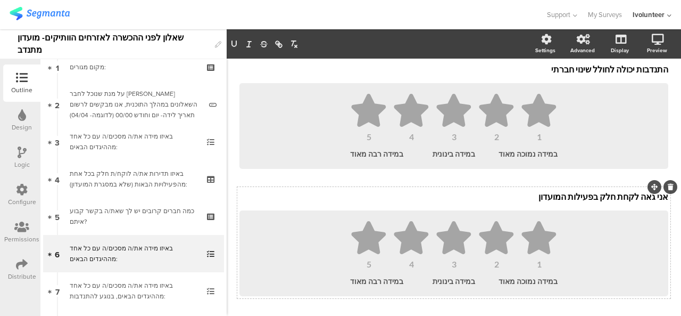
scroll to position [770, 0]
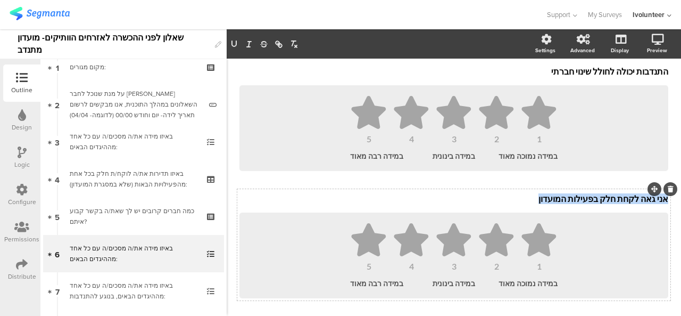
drag, startPoint x: 543, startPoint y: 201, endPoint x: 658, endPoint y: 207, distance: 115.2
click at [658, 207] on div "אני גאה לקחת חלק בפעילות המועדון אני גאה לקחת חלק בפעילות המועדון אני גאה לקחת …" at bounding box center [454, 199] width 434 height 17
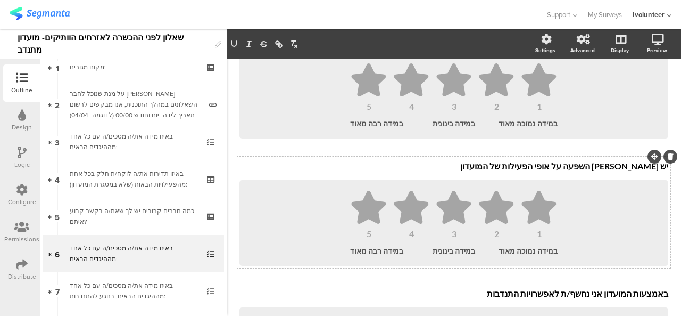
scroll to position [927, 0]
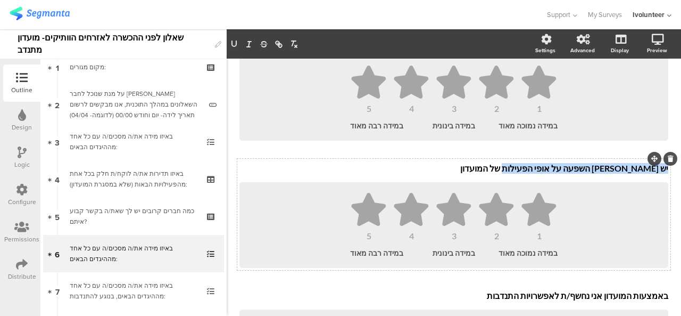
drag, startPoint x: 527, startPoint y: 173, endPoint x: 659, endPoint y: 175, distance: 132.6
click at [659, 175] on div "יש לי השפעה על אופי הפעילות של המועדון יש לי השפעה על אופי הפעילות של המועדון י…" at bounding box center [454, 168] width 434 height 17
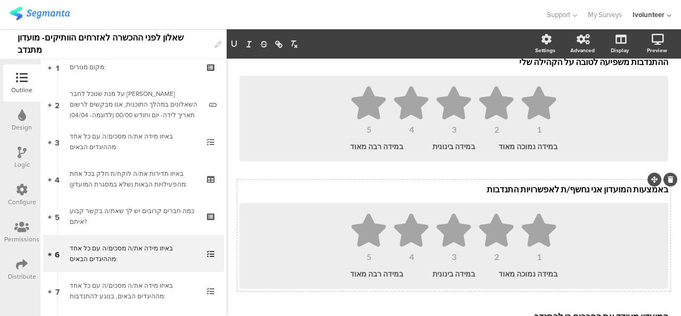
scroll to position [1032, 0]
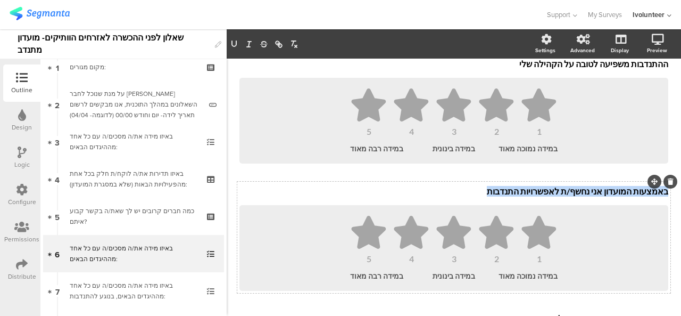
drag, startPoint x: 502, startPoint y: 192, endPoint x: 659, endPoint y: 195, distance: 156.6
click at [659, 195] on div "באמצעות המועדון אני נחשף/ת לאפשרויות התנדבות באמצעות המועדון אני נחשף/ת לאפשרוי…" at bounding box center [454, 191] width 434 height 17
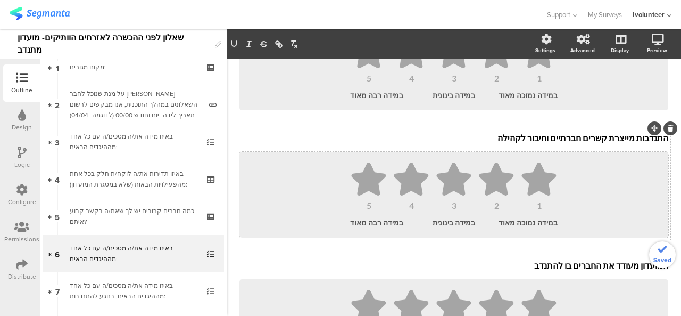
scroll to position [1138, 0]
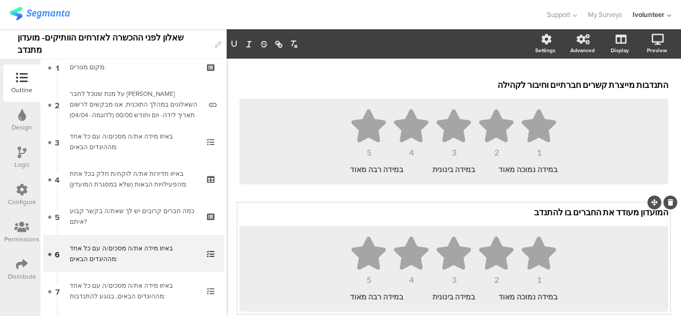
click at [668, 206] on icon at bounding box center [671, 202] width 6 height 6
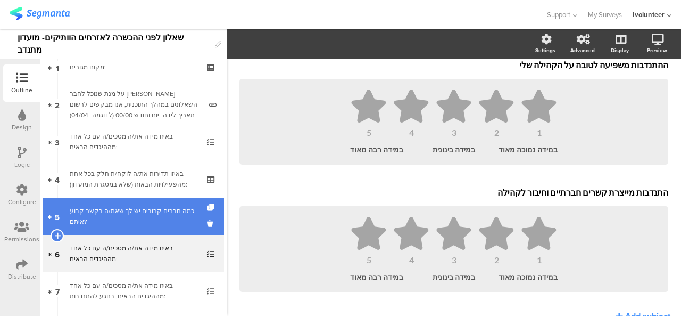
scroll to position [106, 0]
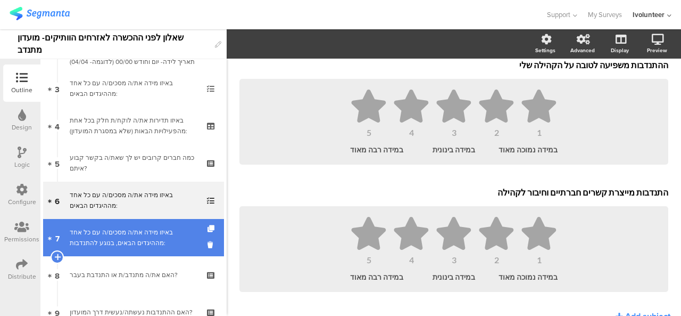
click at [140, 234] on div "באיזו מידה את/ה מסכים/ה עם כל אחד מההיגדים הבאים, בנוגע להתנדבות:" at bounding box center [133, 237] width 127 height 21
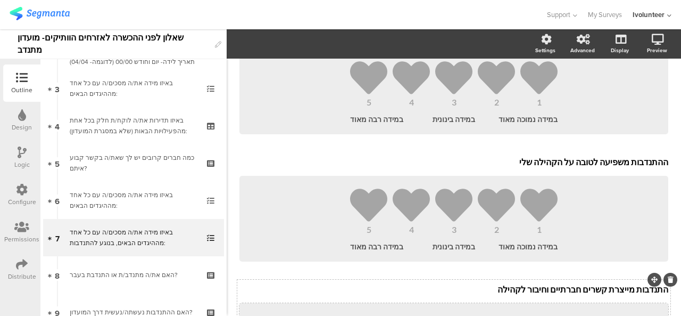
scroll to position [413, 0]
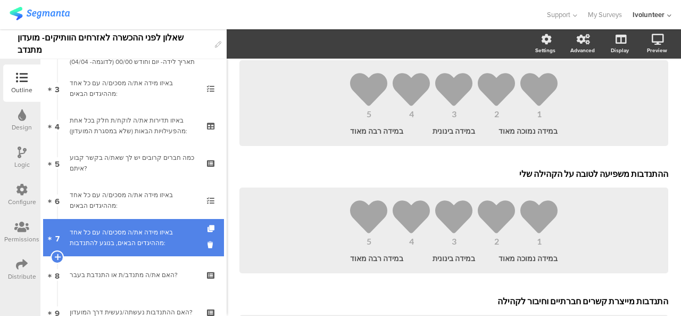
click at [134, 239] on div "באיזו מידה את/ה מסכים/ה עם כל אחד מההיגדים הבאים, בנוגע להתנדבות:" at bounding box center [133, 237] width 127 height 21
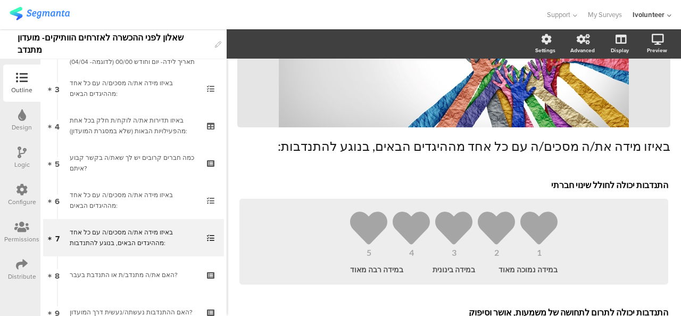
scroll to position [147, 0]
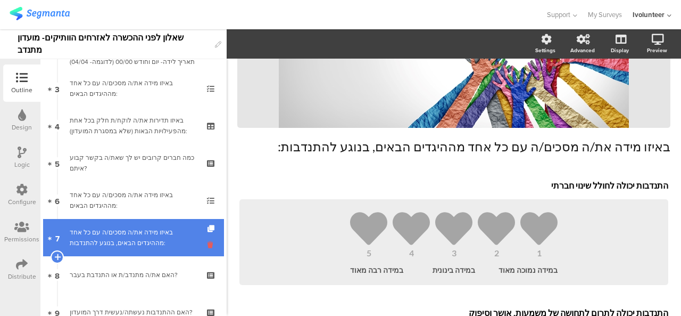
click at [208, 244] on icon at bounding box center [212, 245] width 9 height 10
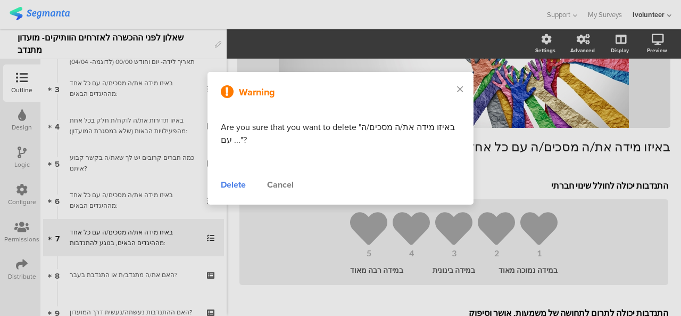
click at [235, 182] on div "Delete" at bounding box center [233, 184] width 25 height 13
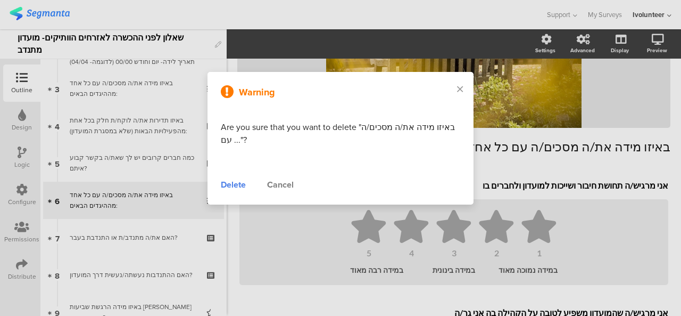
scroll to position [148, 0]
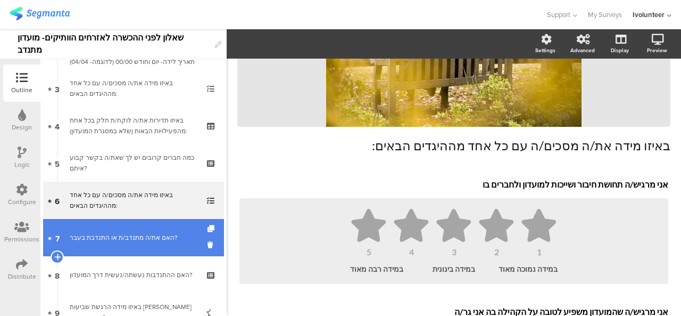
click at [166, 241] on div "האם את/ה מתנדב/ת או התנדבת בעבר?" at bounding box center [133, 237] width 127 height 11
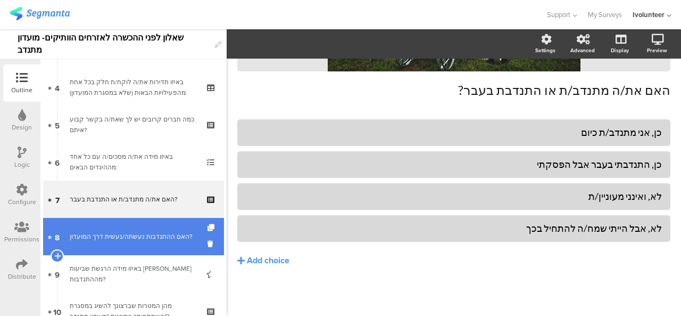
scroll to position [160, 0]
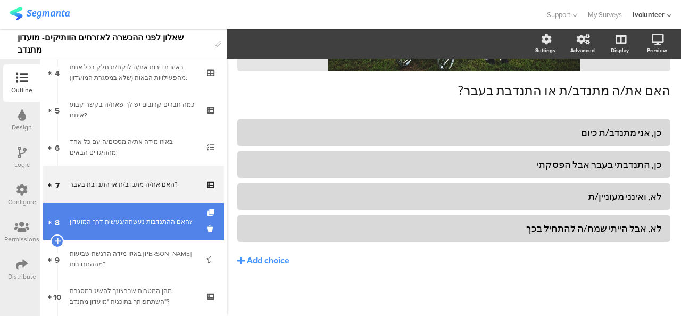
click at [129, 219] on div "האם ההתנדבות נעשתה/נעשית דרך המועדון?" at bounding box center [133, 221] width 127 height 11
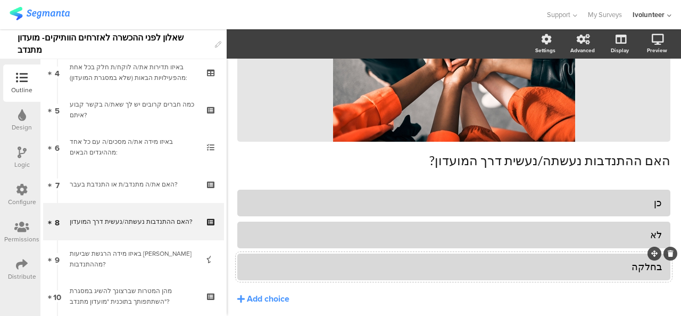
scroll to position [118, 0]
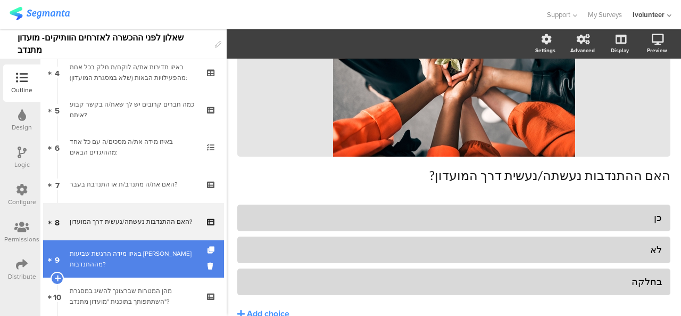
click at [166, 254] on div "באיזו מידה הרגשת שביעות רצון מההתנדבות?" at bounding box center [133, 258] width 127 height 21
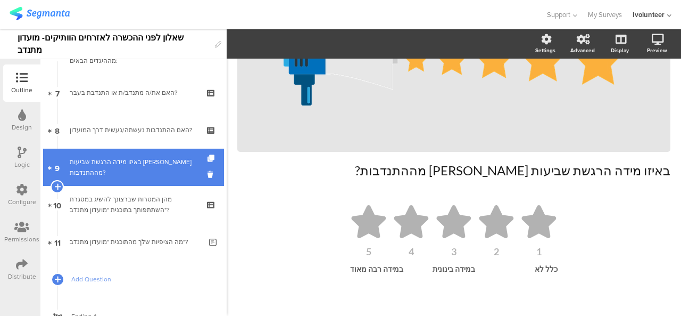
scroll to position [266, 0]
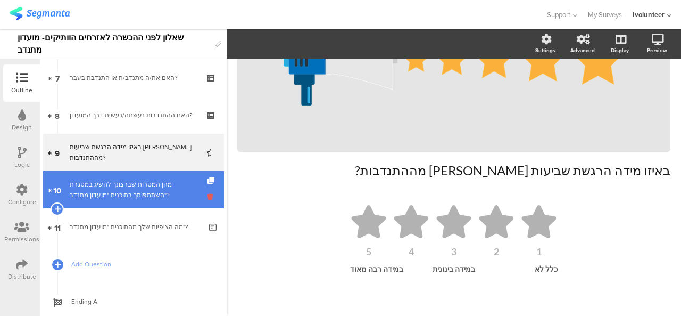
click at [208, 196] on icon at bounding box center [212, 197] width 9 height 10
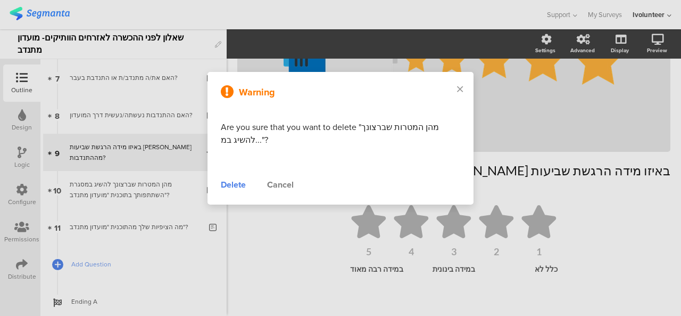
click at [225, 190] on div "Delete" at bounding box center [233, 184] width 25 height 13
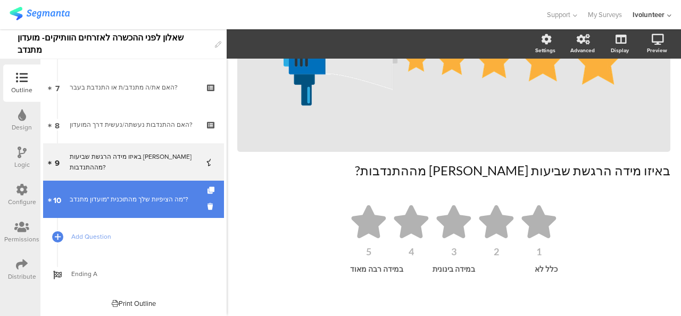
click at [145, 197] on div "מה הציפיות שלך מהתוכנית "מועדון מתנדב"?" at bounding box center [136, 199] width 132 height 11
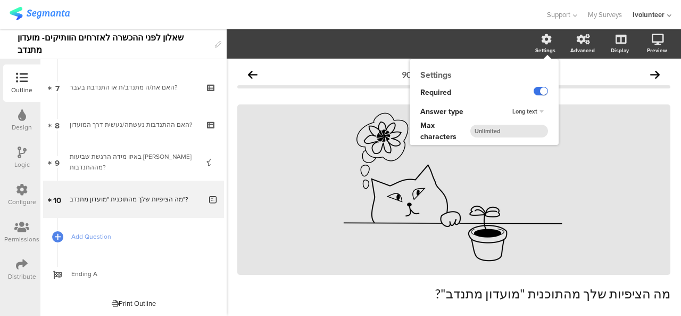
click at [534, 91] on label at bounding box center [541, 91] width 14 height 9
click at [0, 0] on input "checkbox" at bounding box center [0, 0] width 0 height 0
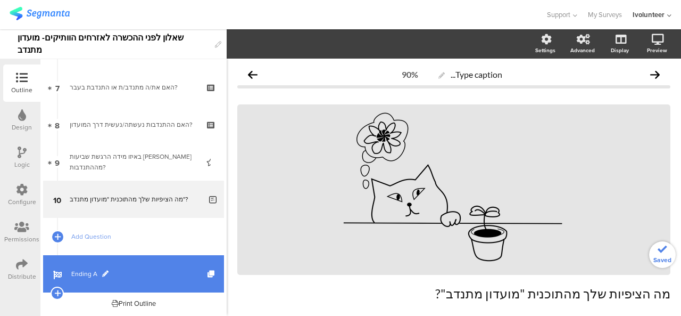
click at [111, 271] on span "Ending A" at bounding box center [139, 273] width 136 height 11
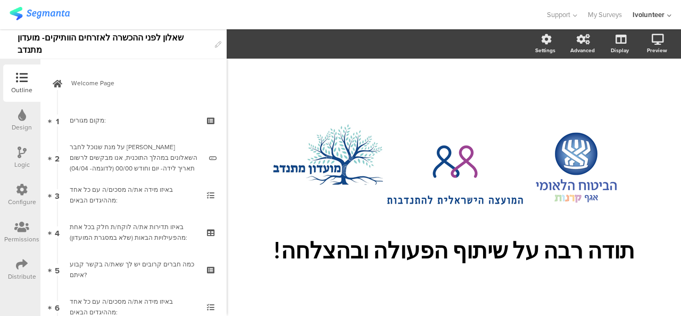
click at [16, 277] on div "Distribute" at bounding box center [22, 277] width 28 height 10
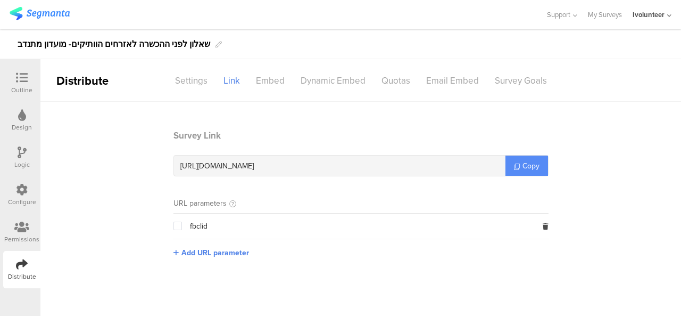
click at [528, 170] on span "Copy" at bounding box center [531, 165] width 17 height 11
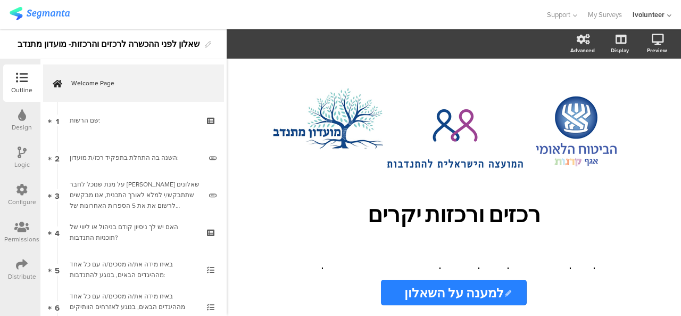
click at [21, 264] on icon at bounding box center [22, 264] width 12 height 12
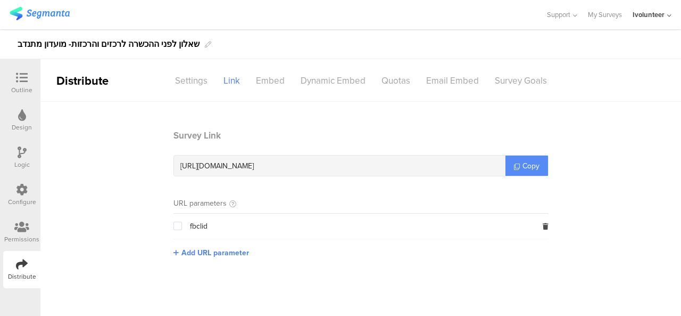
click at [538, 165] on span "Copy" at bounding box center [531, 165] width 17 height 11
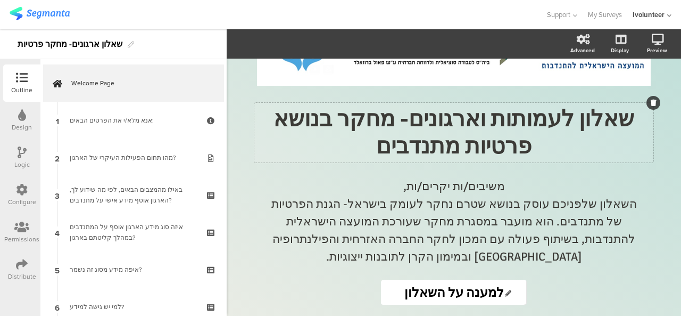
scroll to position [187, 0]
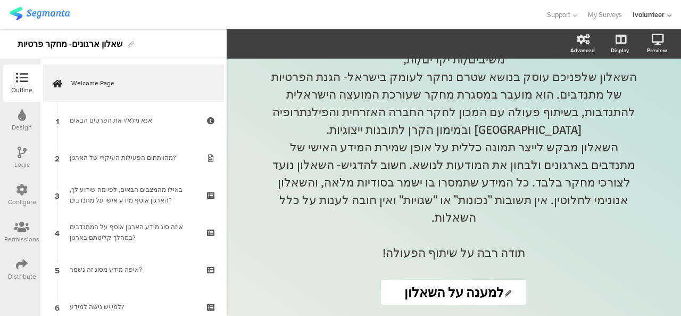
click at [20, 268] on icon at bounding box center [22, 264] width 12 height 12
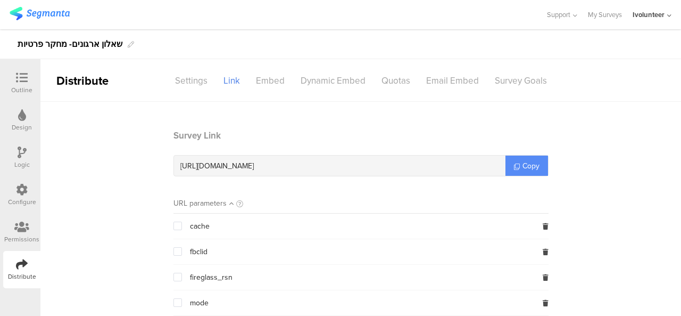
click at [523, 170] on span "Copy" at bounding box center [531, 165] width 17 height 11
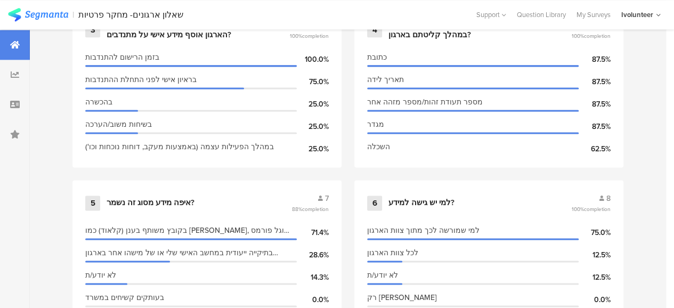
scroll to position [692, 0]
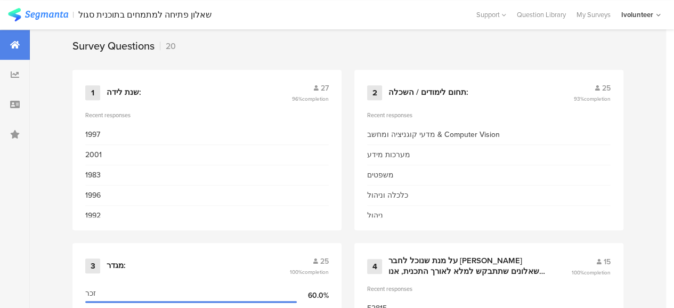
scroll to position [479, 0]
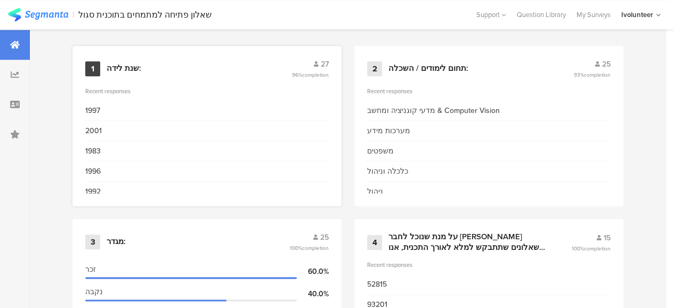
click at [177, 153] on div "1983" at bounding box center [206, 151] width 243 height 20
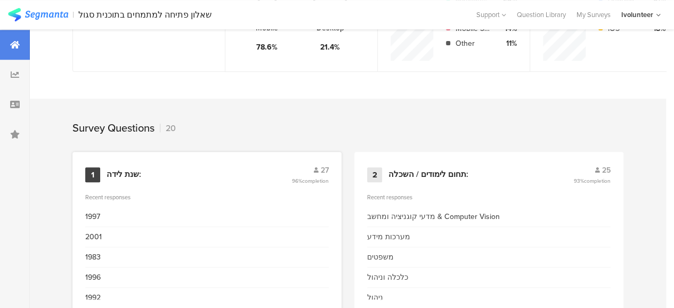
scroll to position [373, 0]
click at [188, 176] on div "שנת לידה:" at bounding box center [197, 175] width 183 height 11
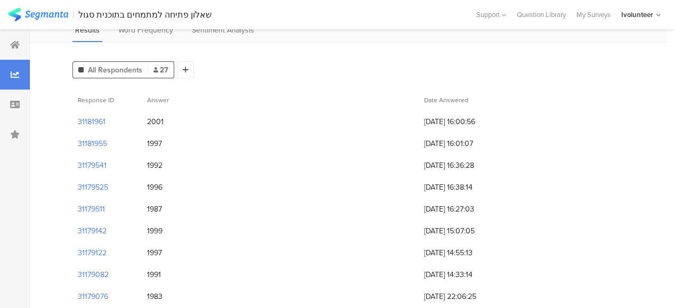
scroll to position [53, 0]
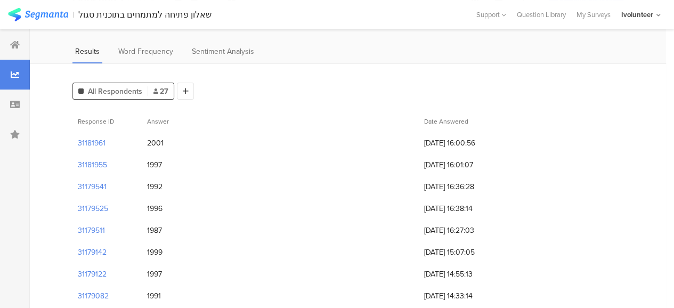
drag, startPoint x: 495, startPoint y: 223, endPoint x: 382, endPoint y: 143, distance: 139.0
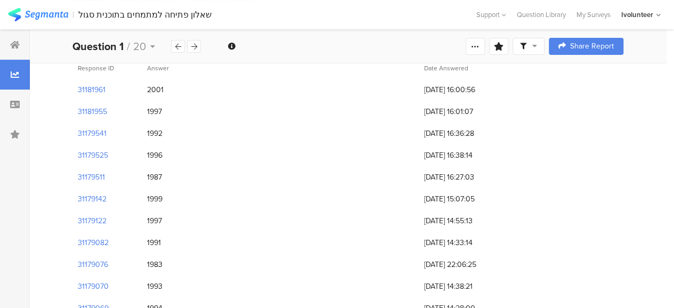
scroll to position [0, 0]
